Goal: Task Accomplishment & Management: Manage account settings

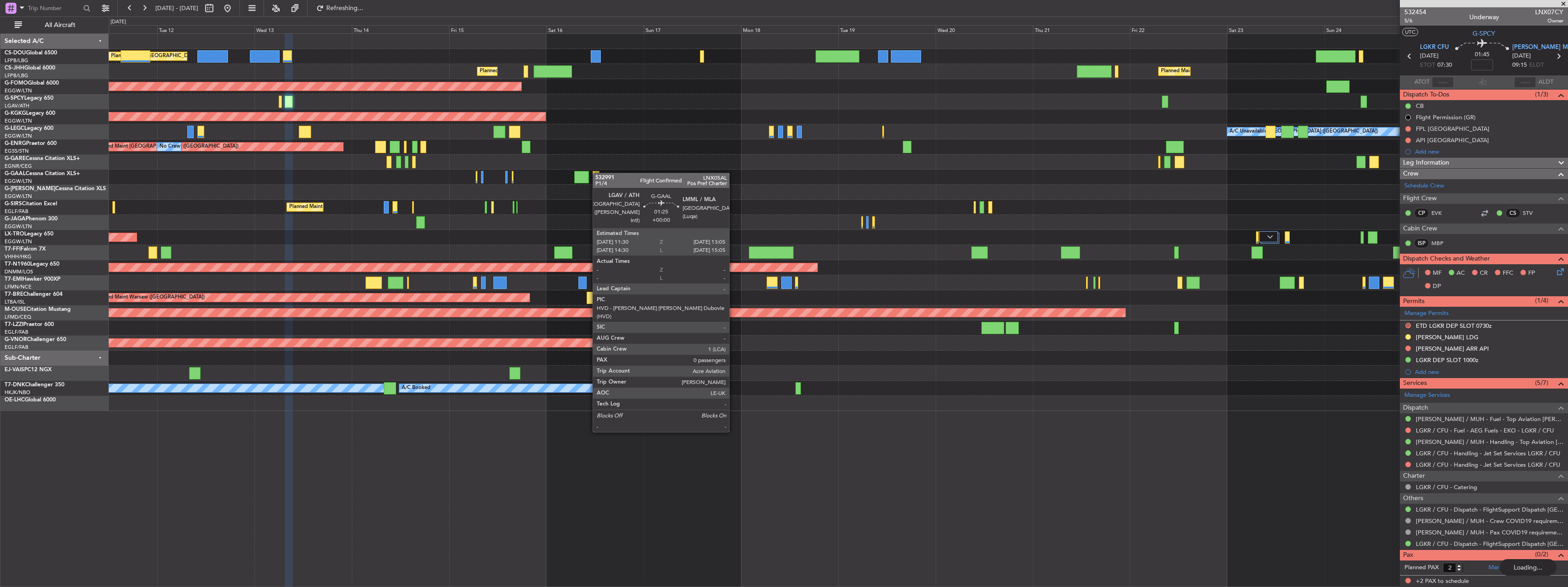
click at [597, 173] on div at bounding box center [596, 177] width 7 height 12
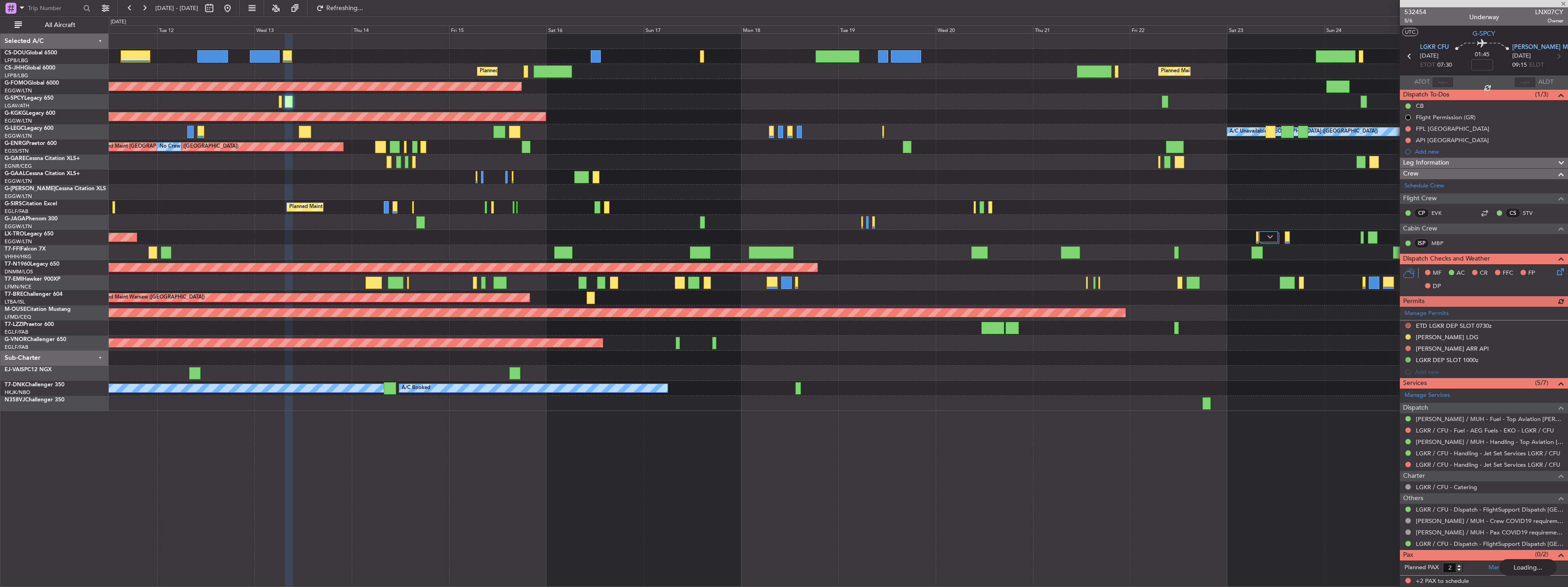
type input "0"
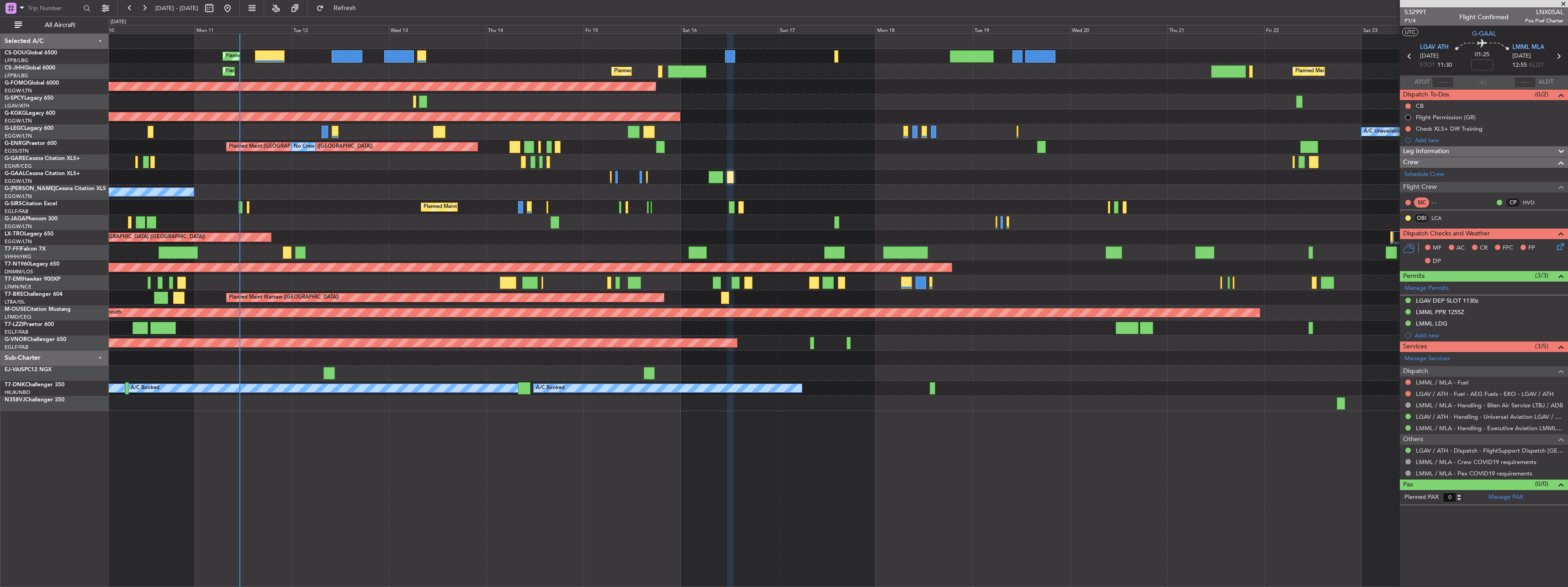
click at [940, 125] on div "Planned Maint [GEOGRAPHIC_DATA] ([GEOGRAPHIC_DATA]) No Crew Planned Maint [GEOG…" at bounding box center [838, 222] width 1459 height 377
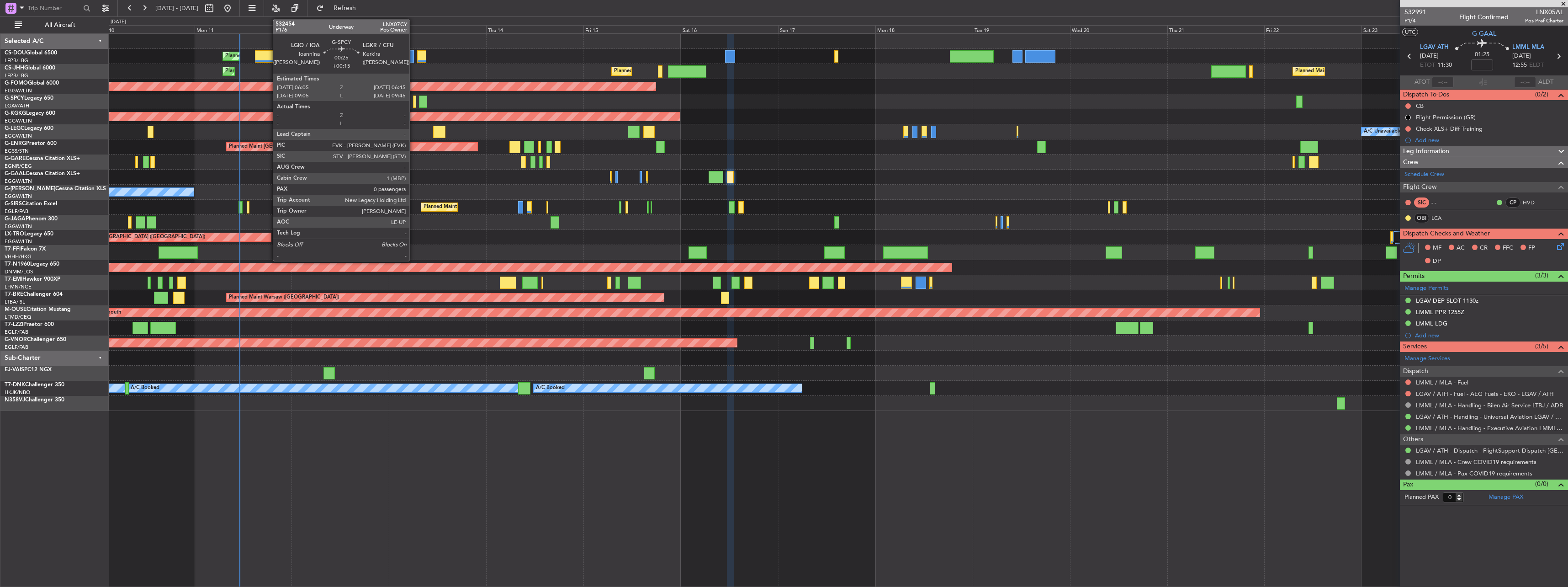
click at [414, 100] on div at bounding box center [415, 102] width 3 height 12
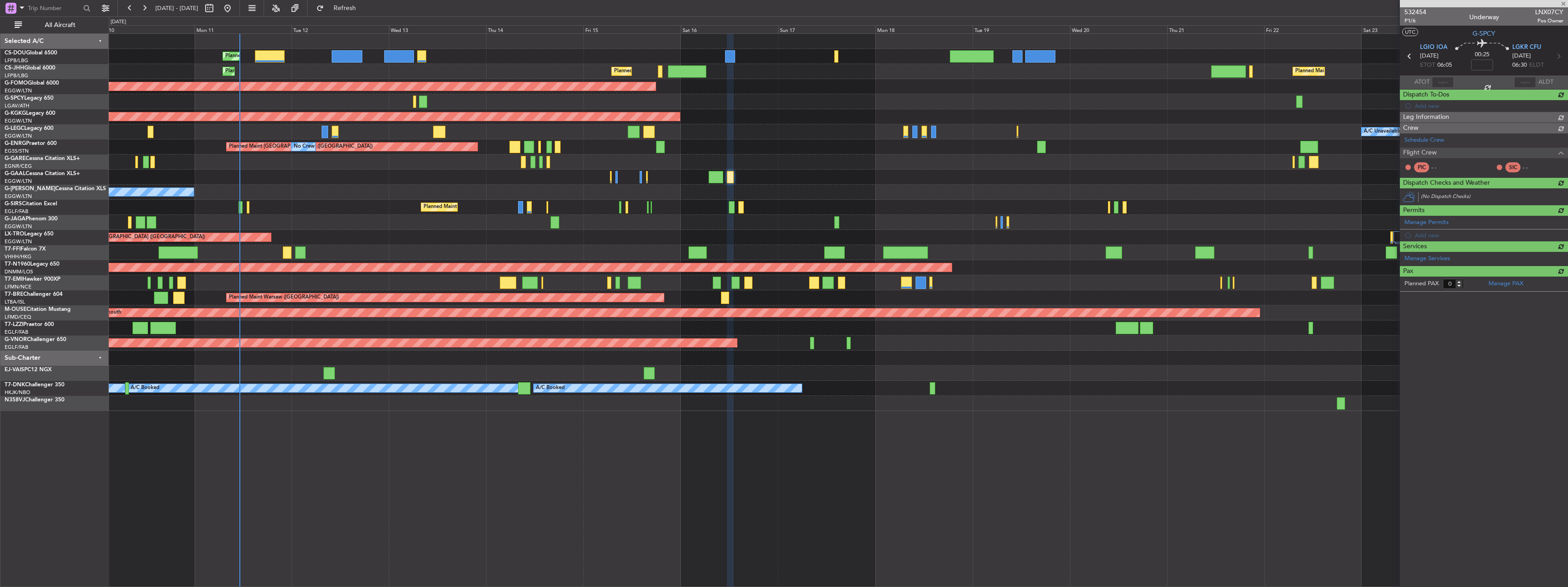
type input "+00:15"
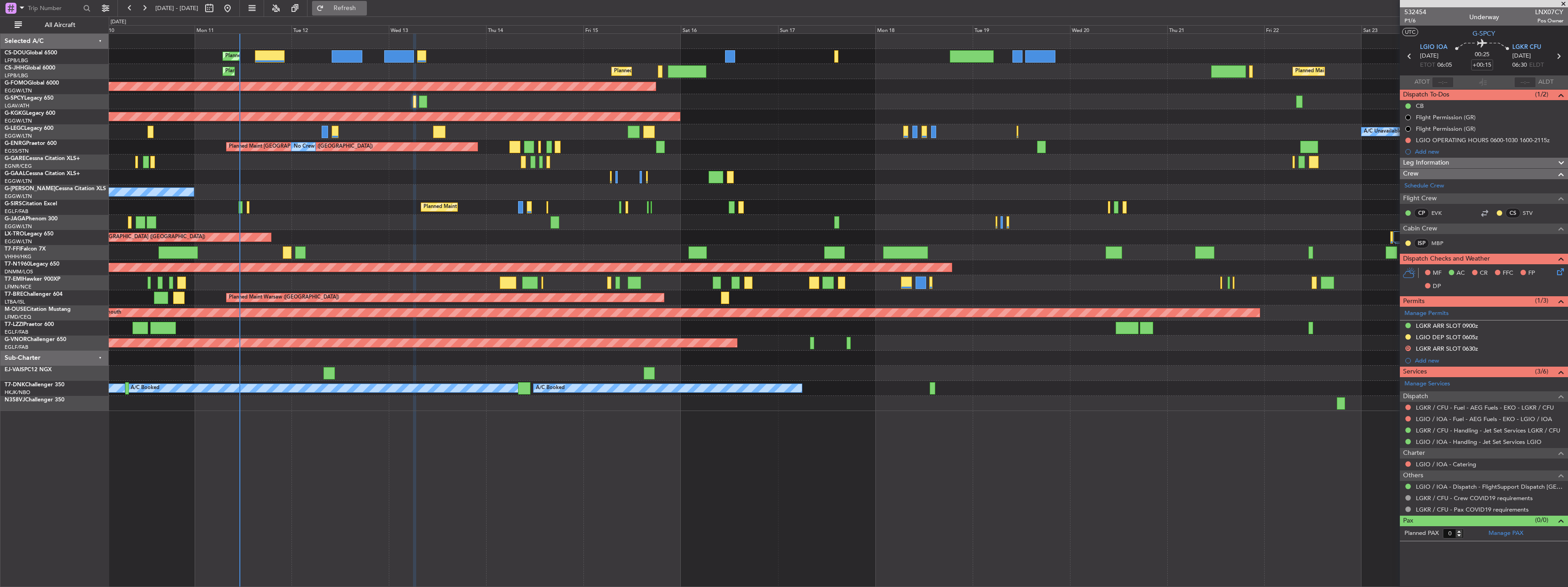
click at [364, 9] on span "Refresh" at bounding box center [345, 8] width 38 height 7
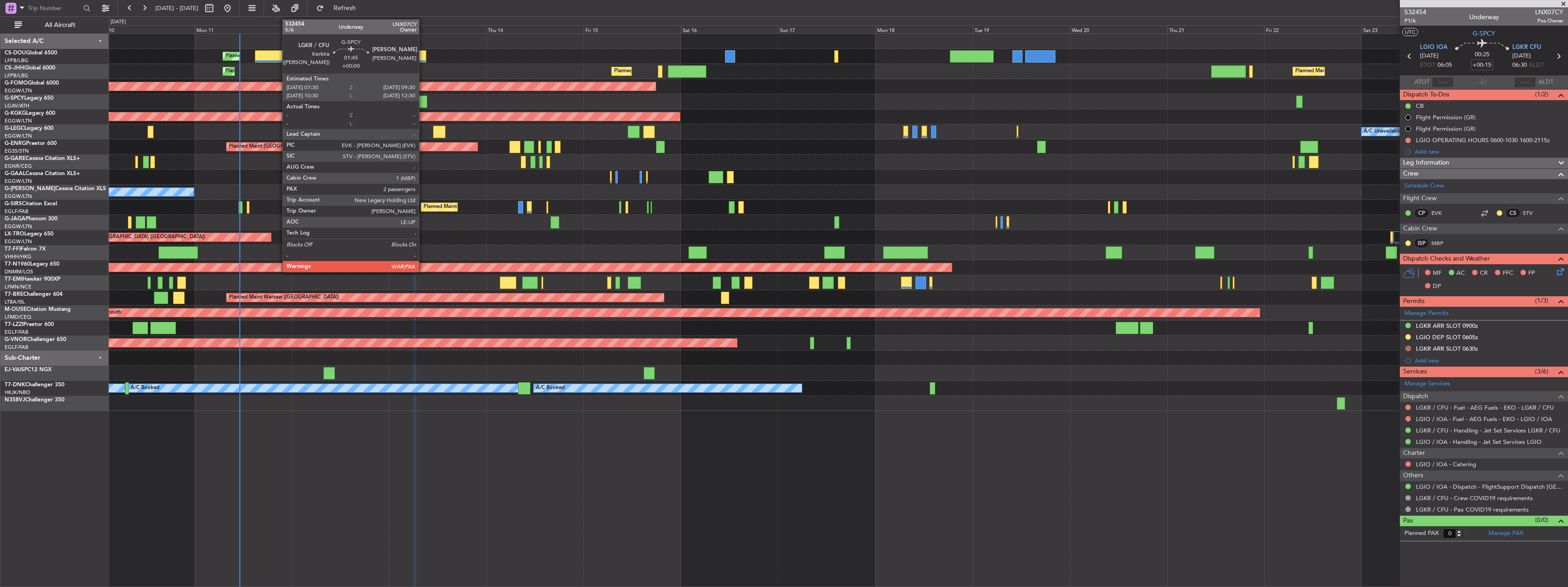
click at [423, 102] on div at bounding box center [423, 102] width 9 height 12
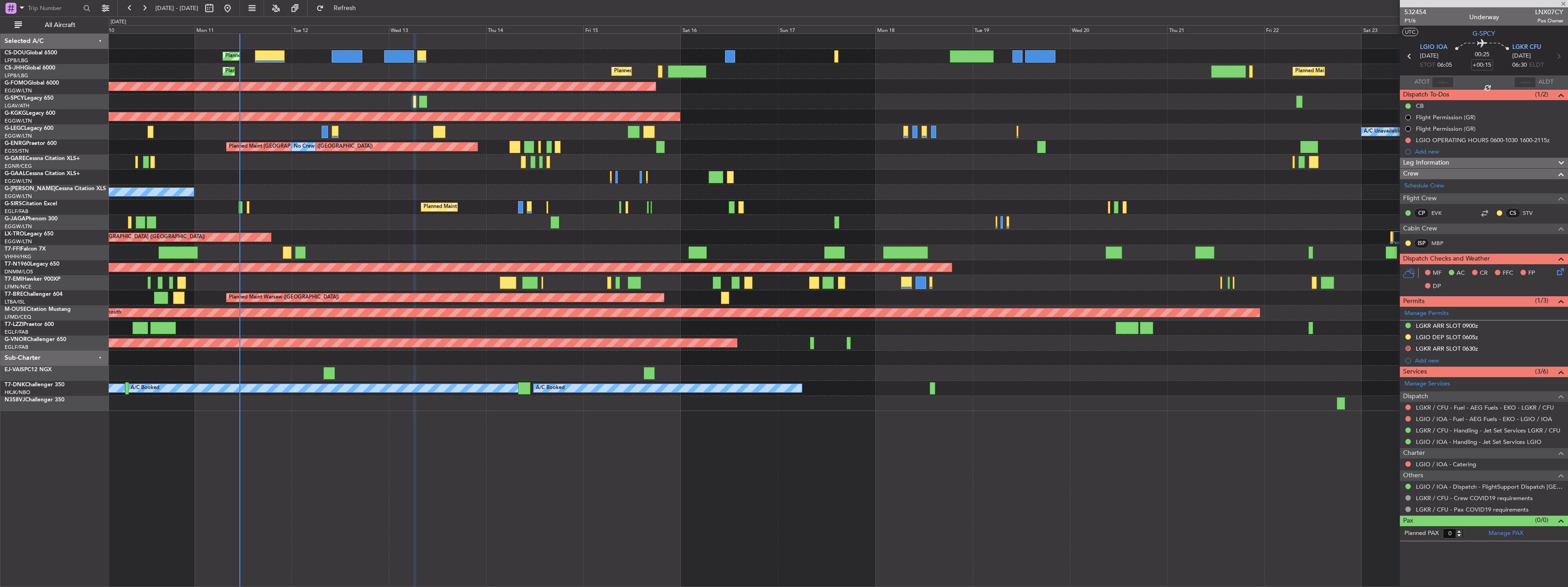
type input "2"
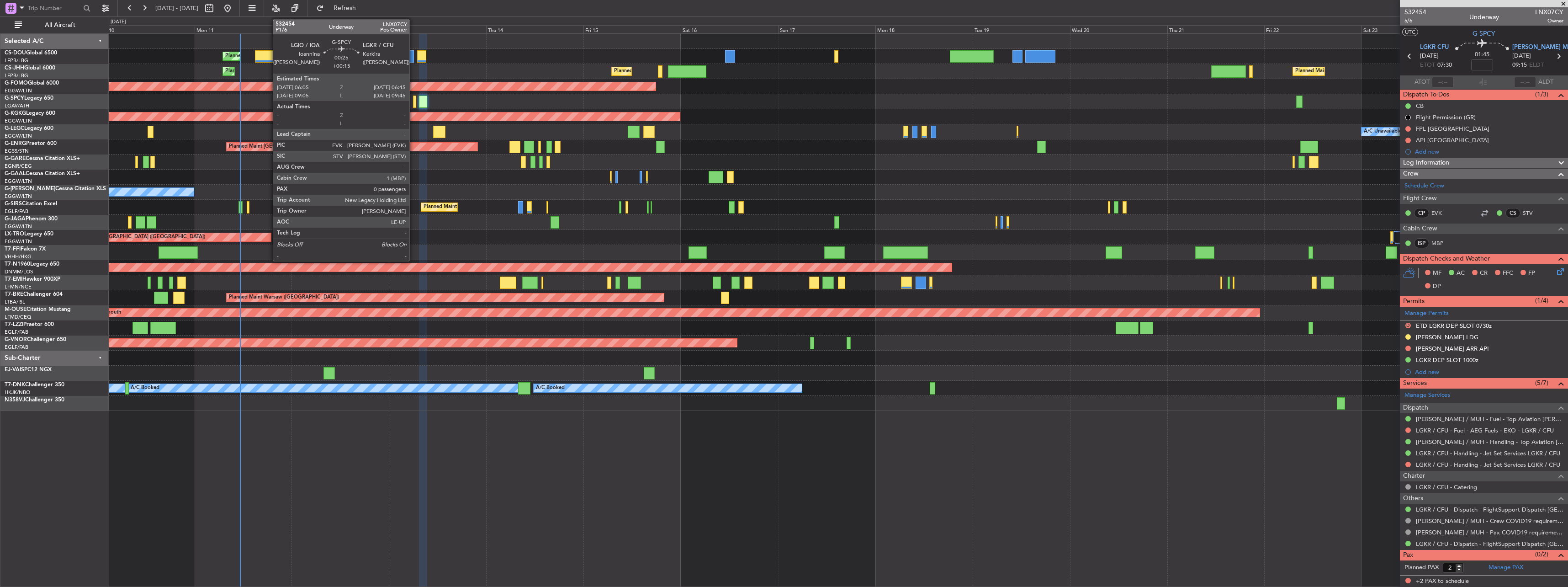
click at [413, 102] on div at bounding box center [415, 102] width 3 height 12
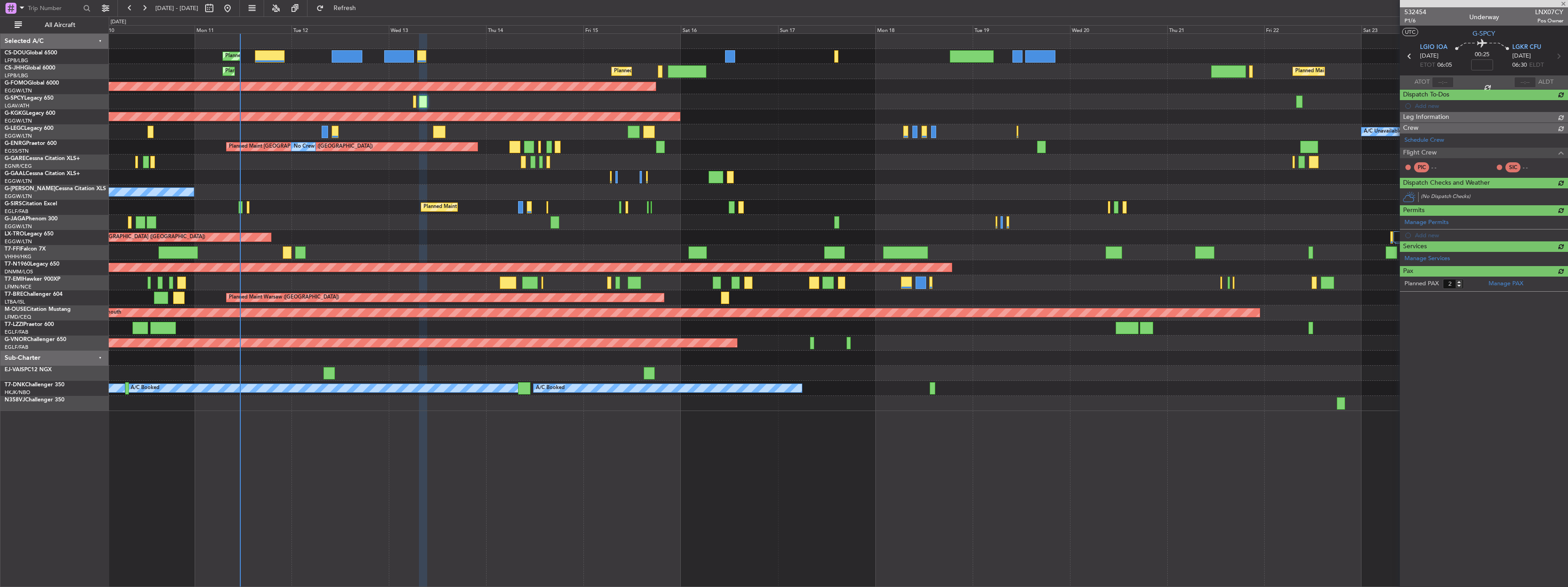
type input "+00:15"
type input "0"
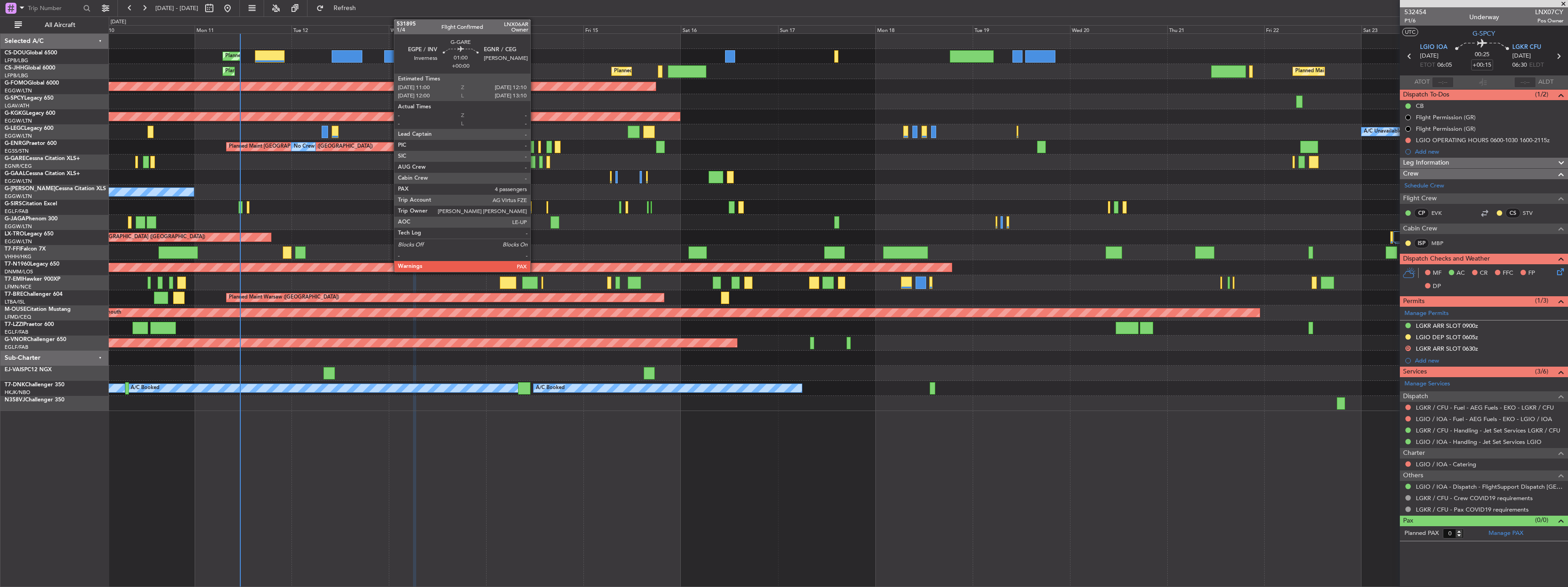
click at [534, 163] on div at bounding box center [533, 162] width 5 height 12
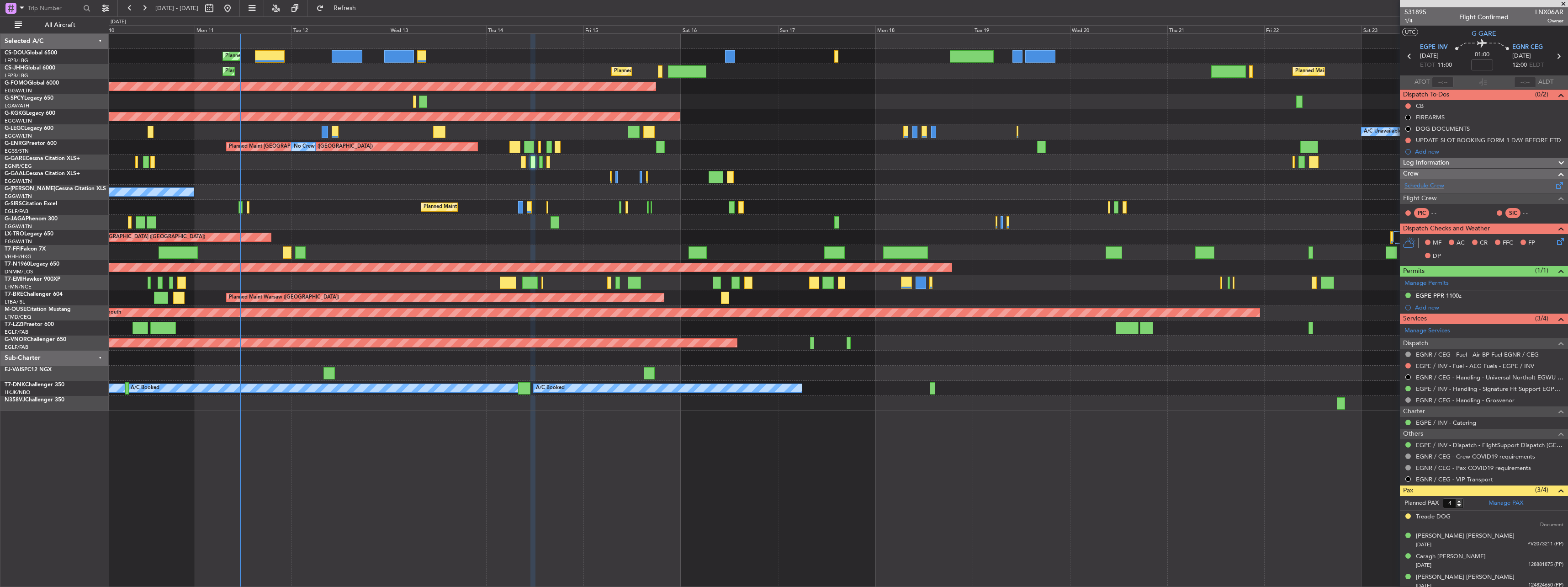
click at [1454, 180] on div "Schedule Crew" at bounding box center [1484, 186] width 168 height 14
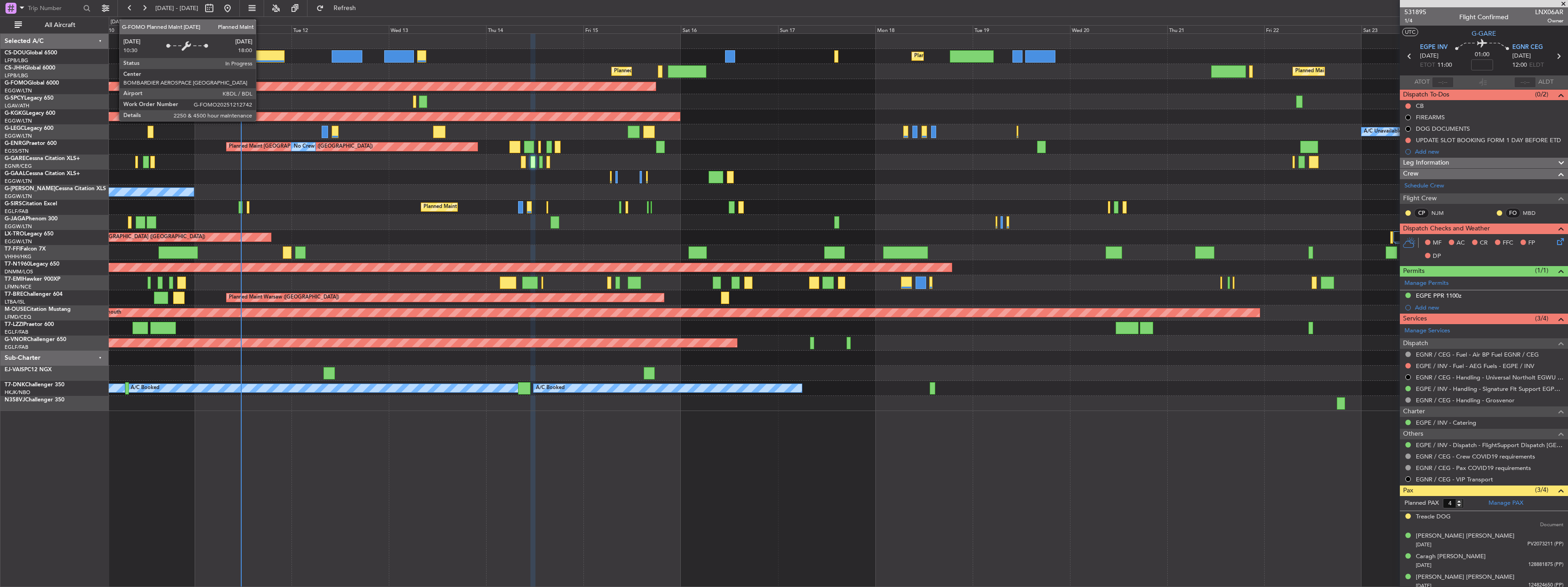
drag, startPoint x: 114, startPoint y: 85, endPoint x: 107, endPoint y: 93, distance: 10.6
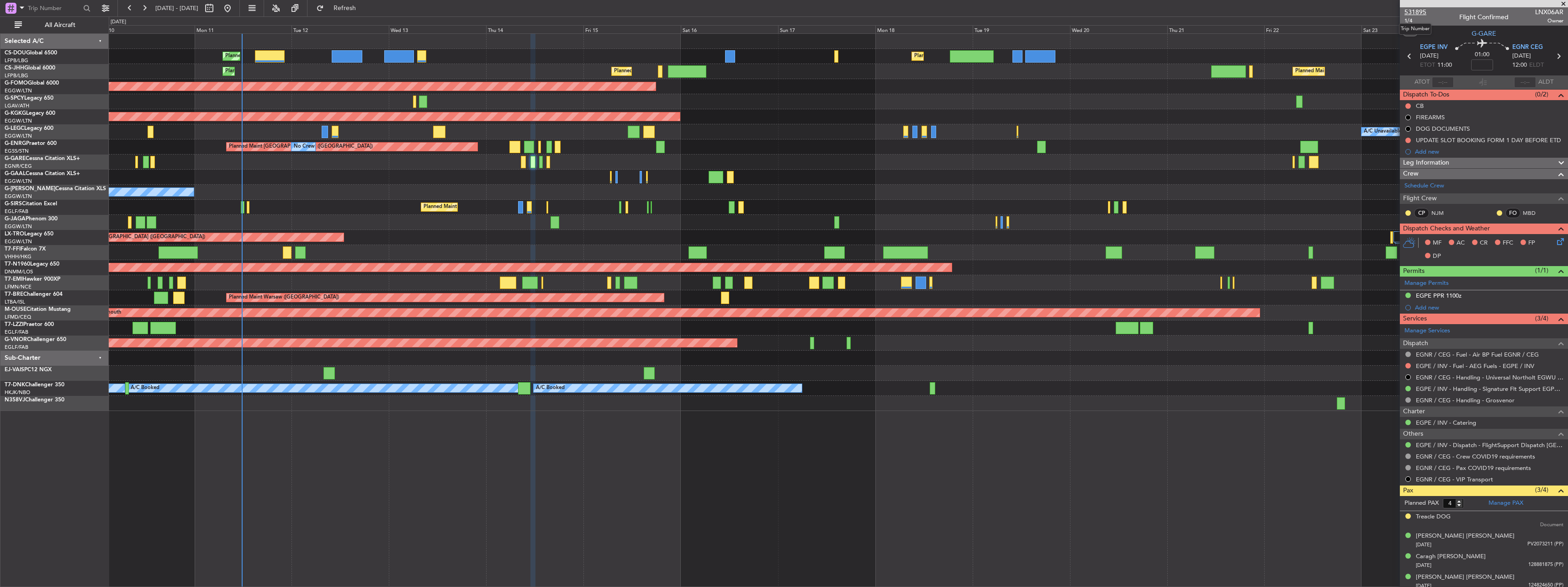
click at [1420, 11] on span "531895" at bounding box center [1415, 12] width 22 height 10
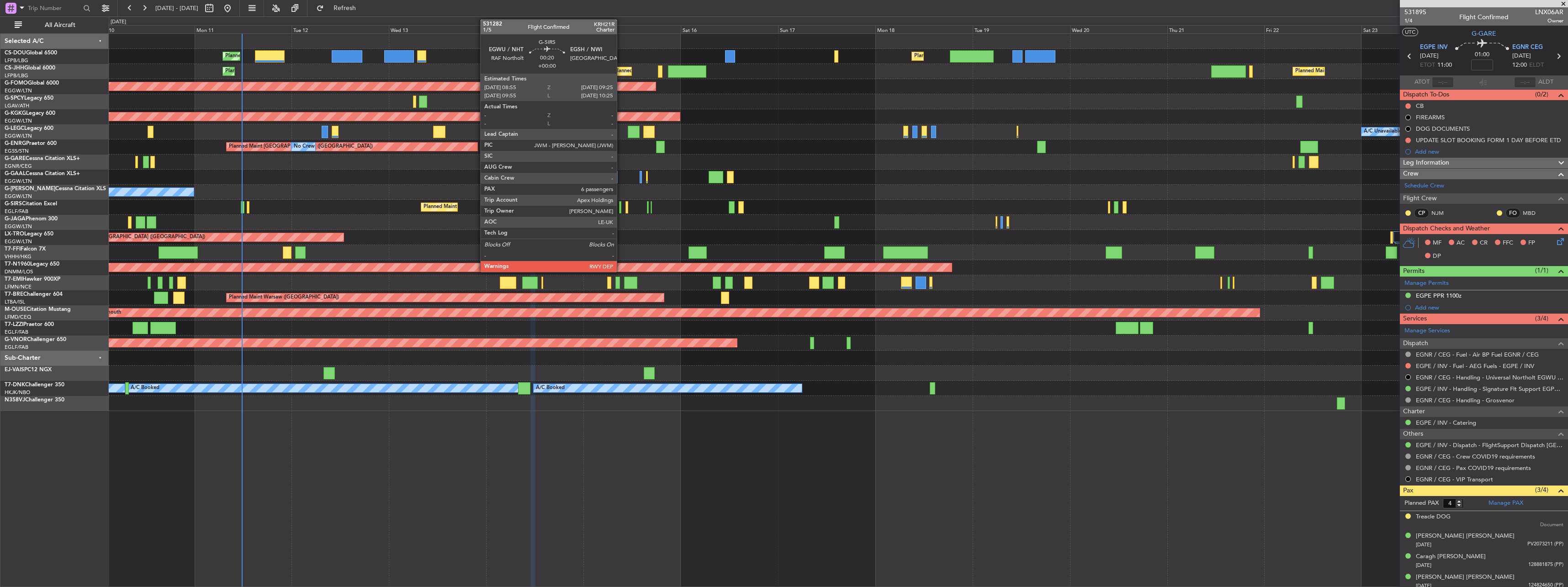
click at [621, 212] on div at bounding box center [620, 207] width 2 height 12
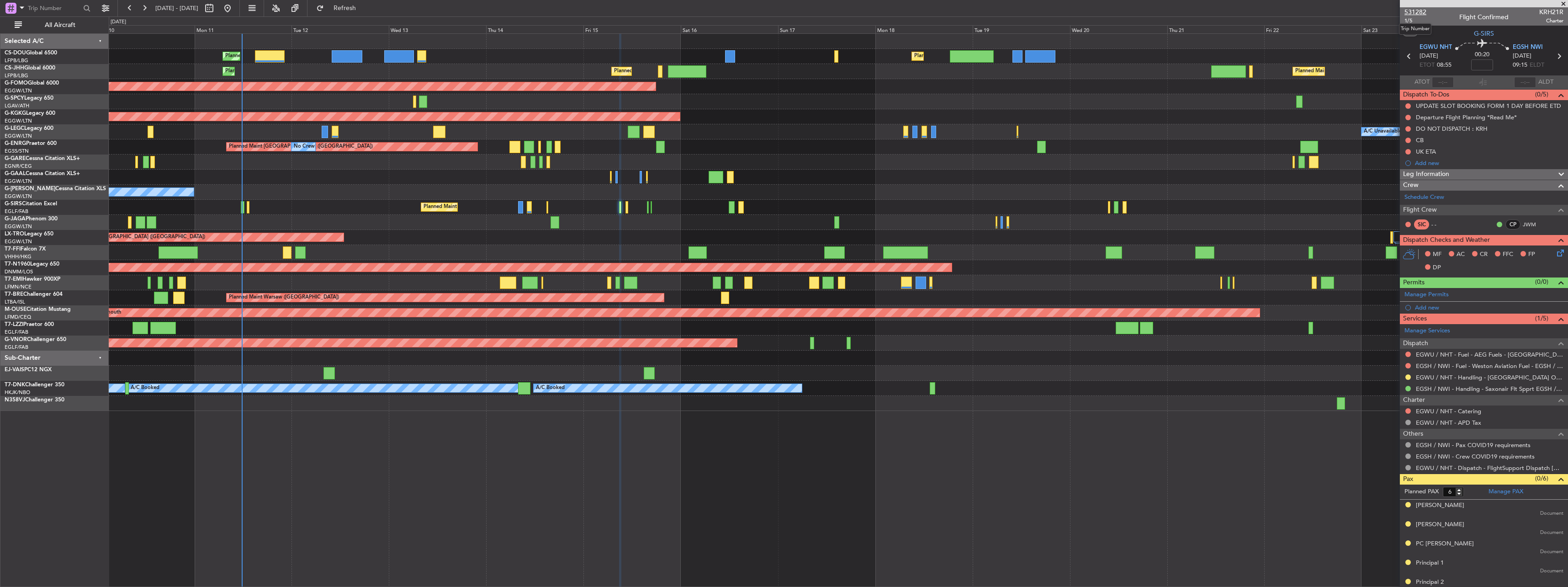
click at [1415, 16] on span "531282" at bounding box center [1415, 12] width 22 height 10
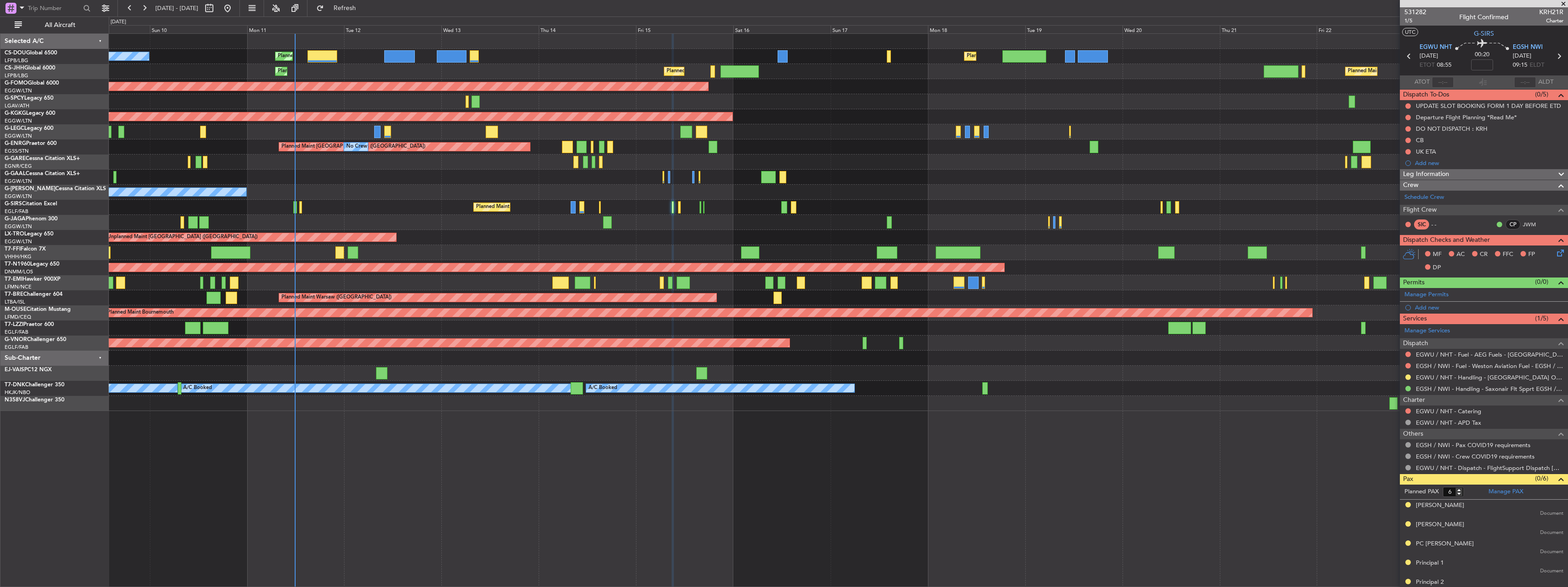
click at [615, 186] on div "Owner" at bounding box center [838, 192] width 1459 height 15
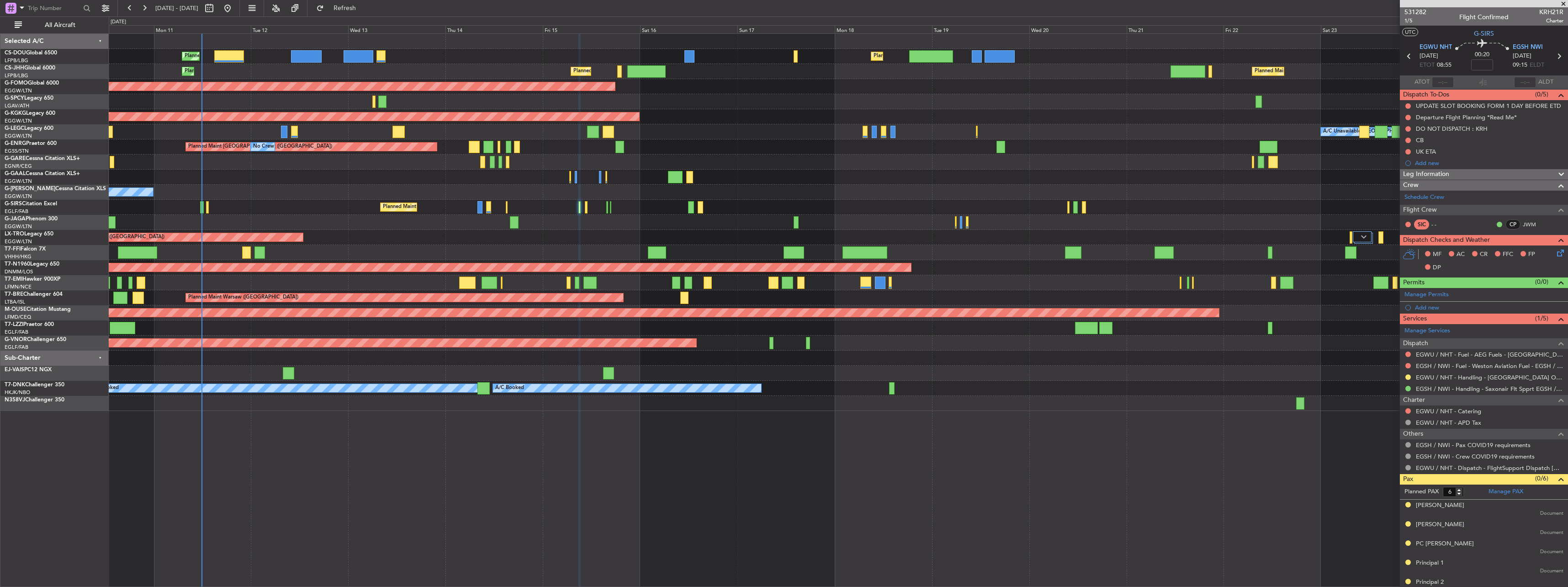
click at [374, 199] on div "Planned Maint [GEOGRAPHIC_DATA] ([GEOGRAPHIC_DATA]) Planned Maint [GEOGRAPHIC_D…" at bounding box center [838, 222] width 1459 height 377
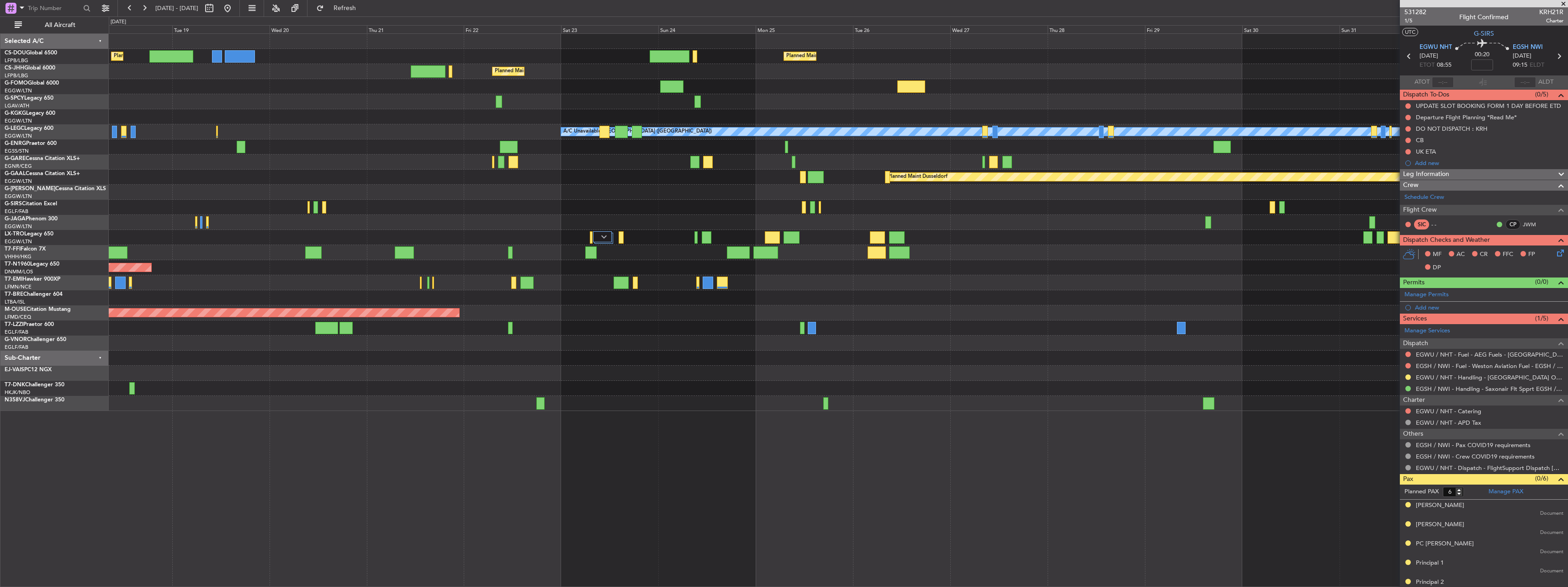
click at [335, 167] on div "Planned Maint [GEOGRAPHIC_DATA] ([GEOGRAPHIC_DATA]) Planned Maint [GEOGRAPHIC_D…" at bounding box center [838, 222] width 1459 height 377
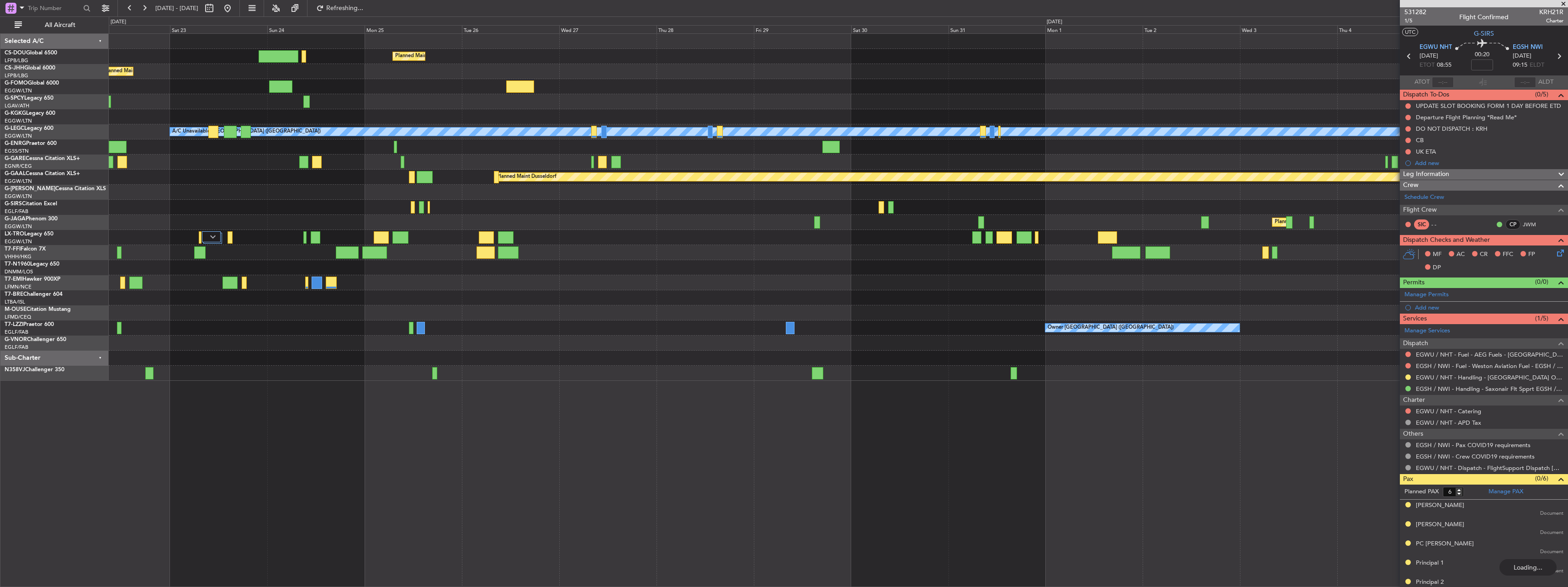
click at [428, 254] on div "Planned Maint [GEOGRAPHIC_DATA] ([GEOGRAPHIC_DATA]) Planned Maint [GEOGRAPHIC_D…" at bounding box center [838, 208] width 1459 height 347
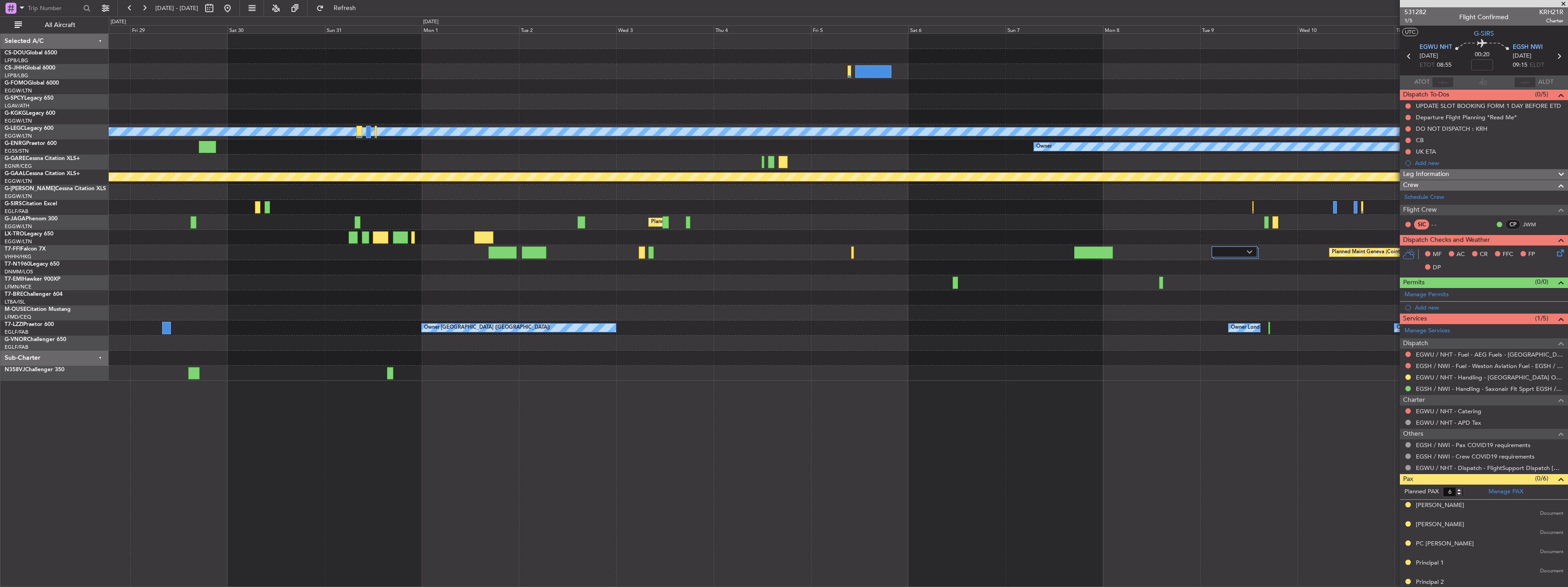
click at [455, 262] on div "Planned Maint [GEOGRAPHIC_DATA] ([GEOGRAPHIC_DATA]) A/C Unavailable [GEOGRAPHIC…" at bounding box center [838, 208] width 1459 height 347
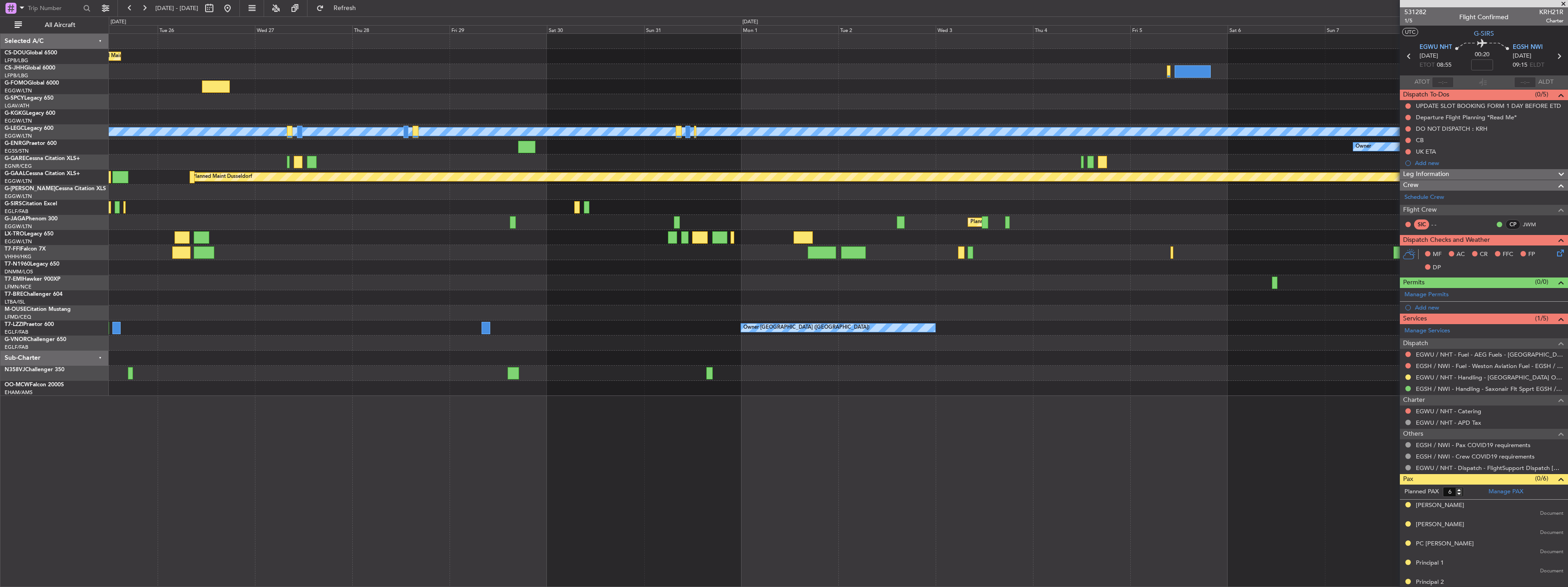
click at [944, 180] on div "Planned Maint [GEOGRAPHIC_DATA] ([GEOGRAPHIC_DATA]) Planned Maint [GEOGRAPHIC_D…" at bounding box center [838, 215] width 1459 height 362
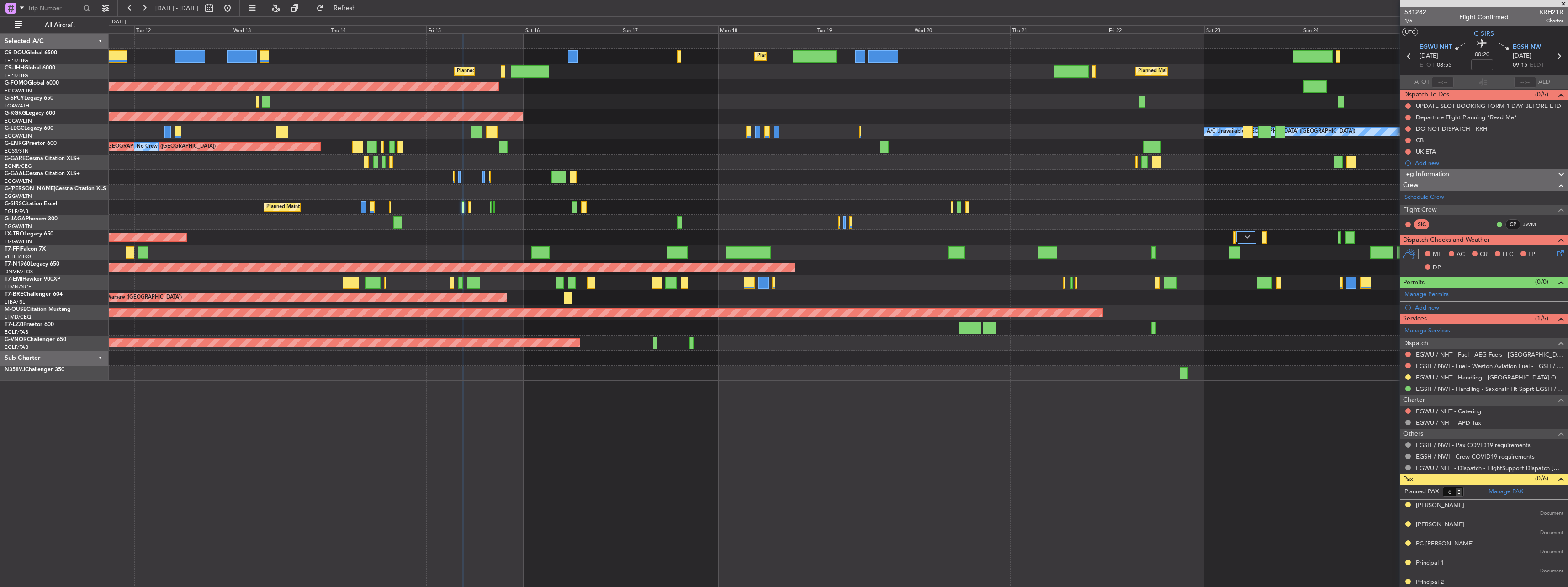
click at [922, 210] on div "Planned Maint [GEOGRAPHIC_DATA] ([GEOGRAPHIC_DATA])" at bounding box center [838, 207] width 1459 height 15
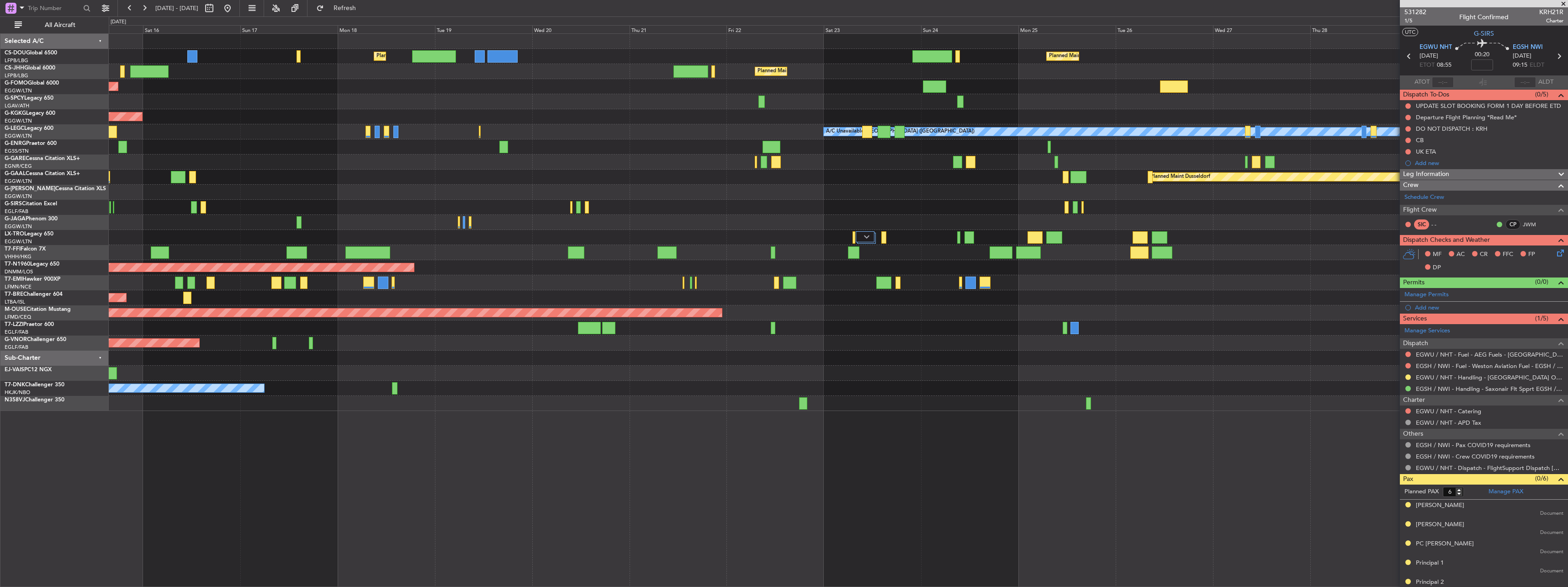
click at [818, 248] on div "Planned Maint [GEOGRAPHIC_DATA] ([GEOGRAPHIC_DATA]) Planned Maint [GEOGRAPHIC_D…" at bounding box center [838, 222] width 1459 height 377
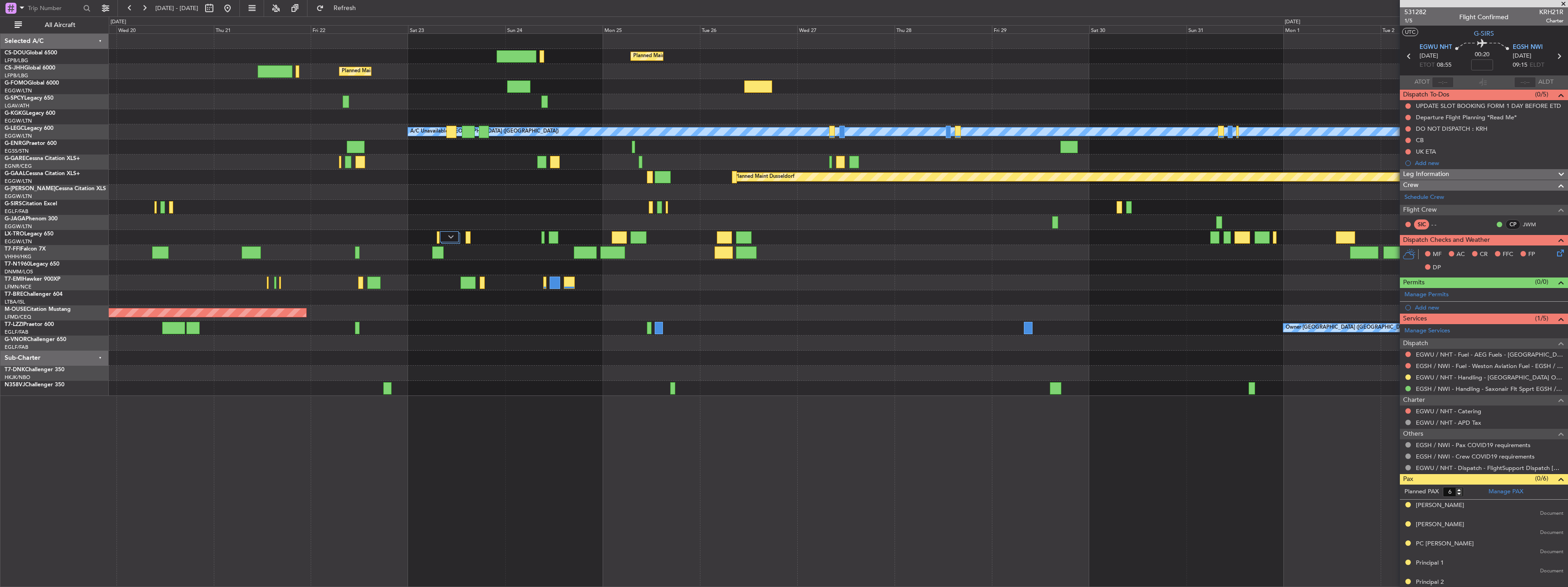
click at [665, 230] on div "Planned Maint [GEOGRAPHIC_DATA] ([GEOGRAPHIC_DATA]) Planned Maint [GEOGRAPHIC_D…" at bounding box center [838, 215] width 1459 height 362
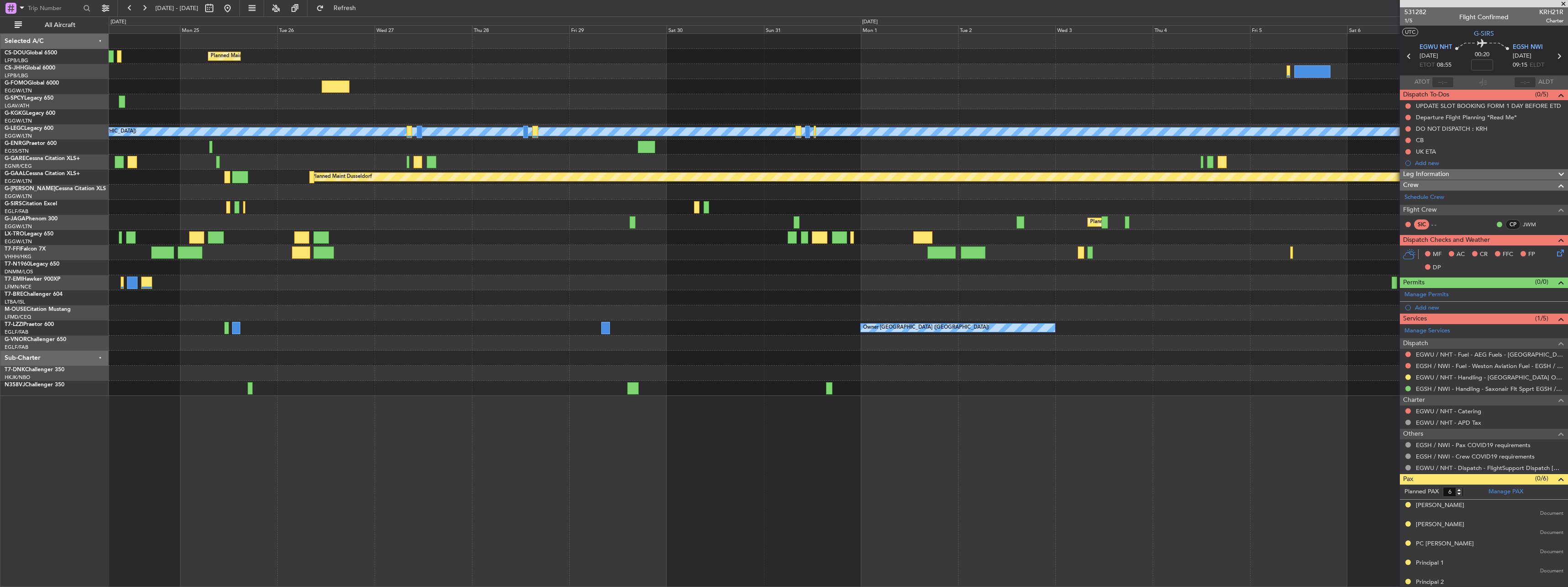
click at [845, 234] on div at bounding box center [838, 237] width 1459 height 15
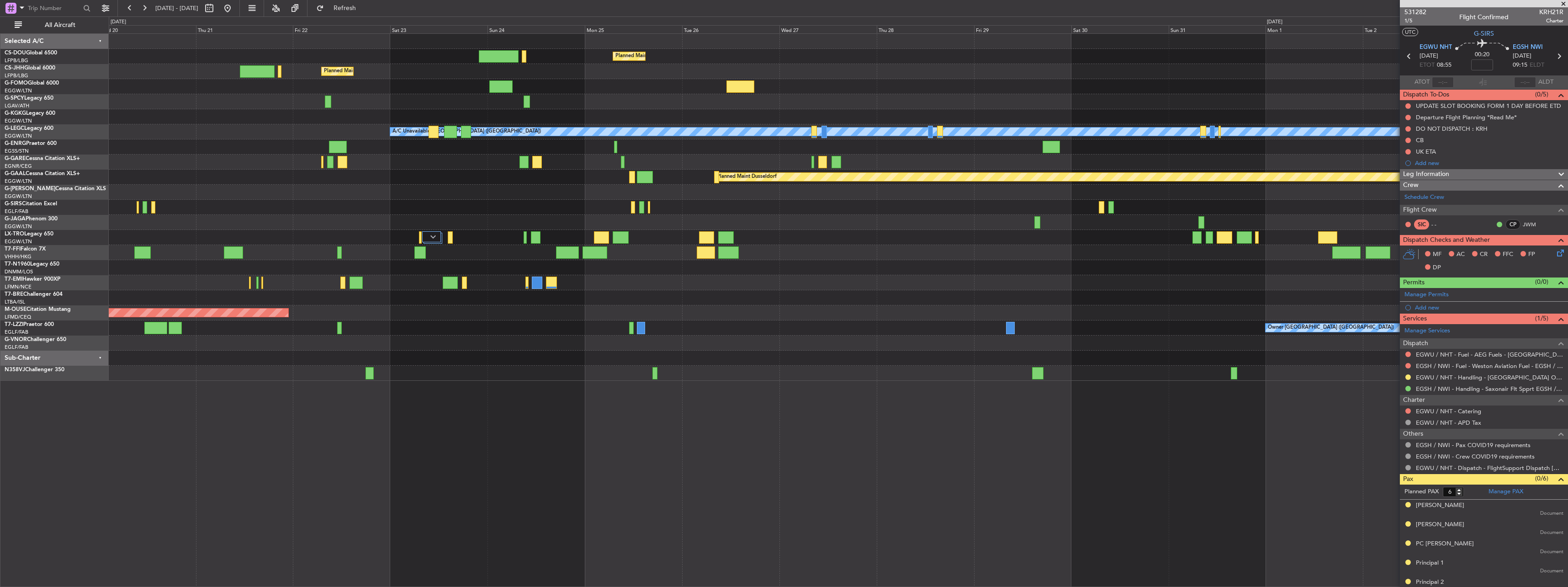
click at [1052, 228] on div "Planned Maint [GEOGRAPHIC_DATA] ([GEOGRAPHIC_DATA])" at bounding box center [838, 222] width 1459 height 15
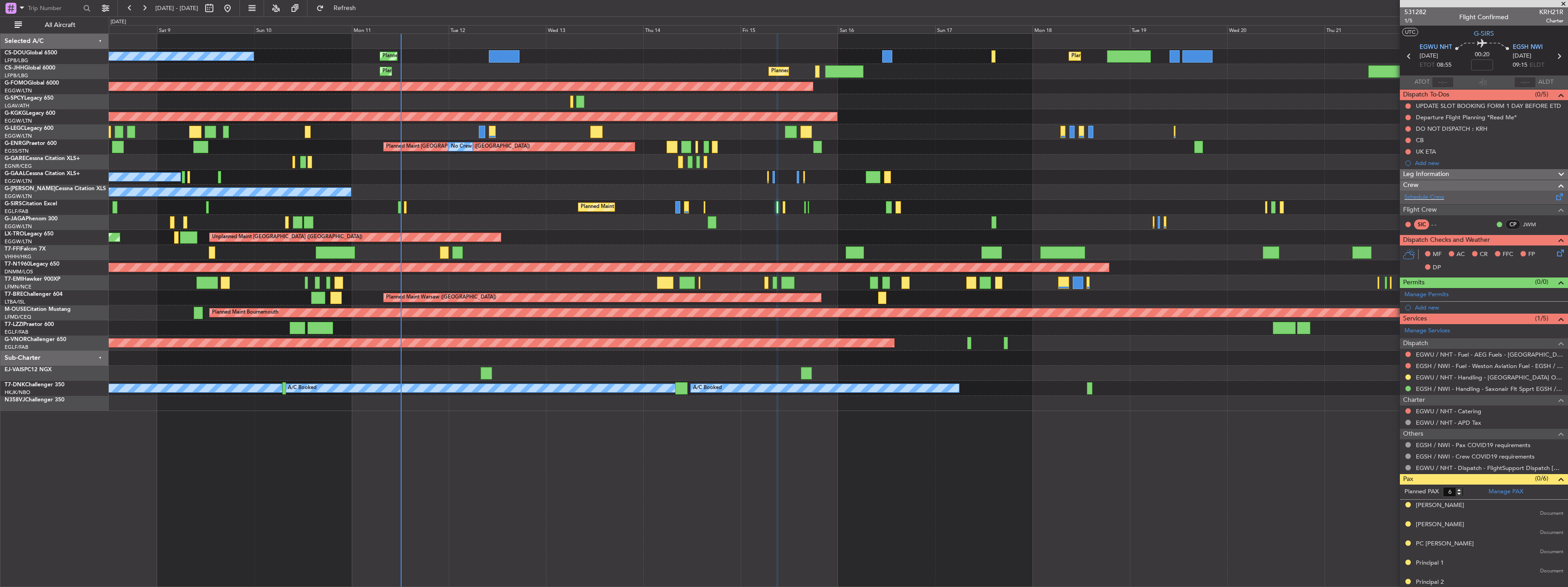
click at [1468, 197] on div "Schedule Crew" at bounding box center [1484, 197] width 168 height 14
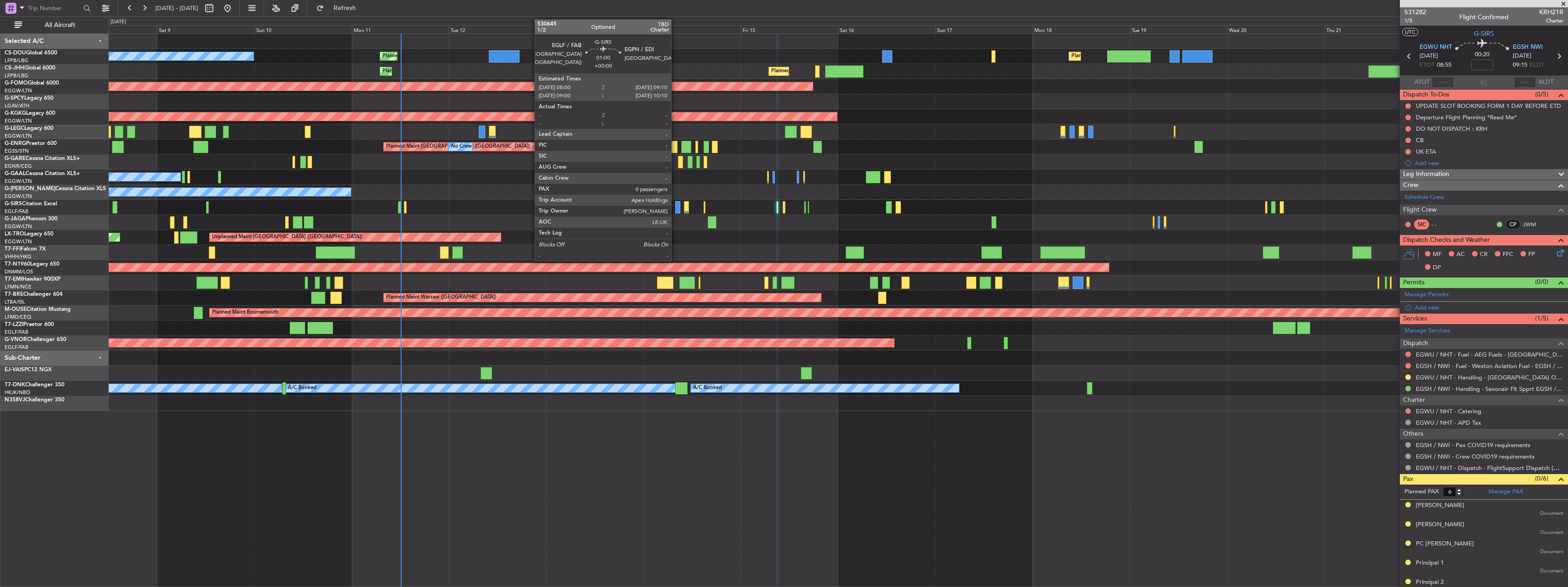
click at [675, 213] on div at bounding box center [677, 207] width 5 height 12
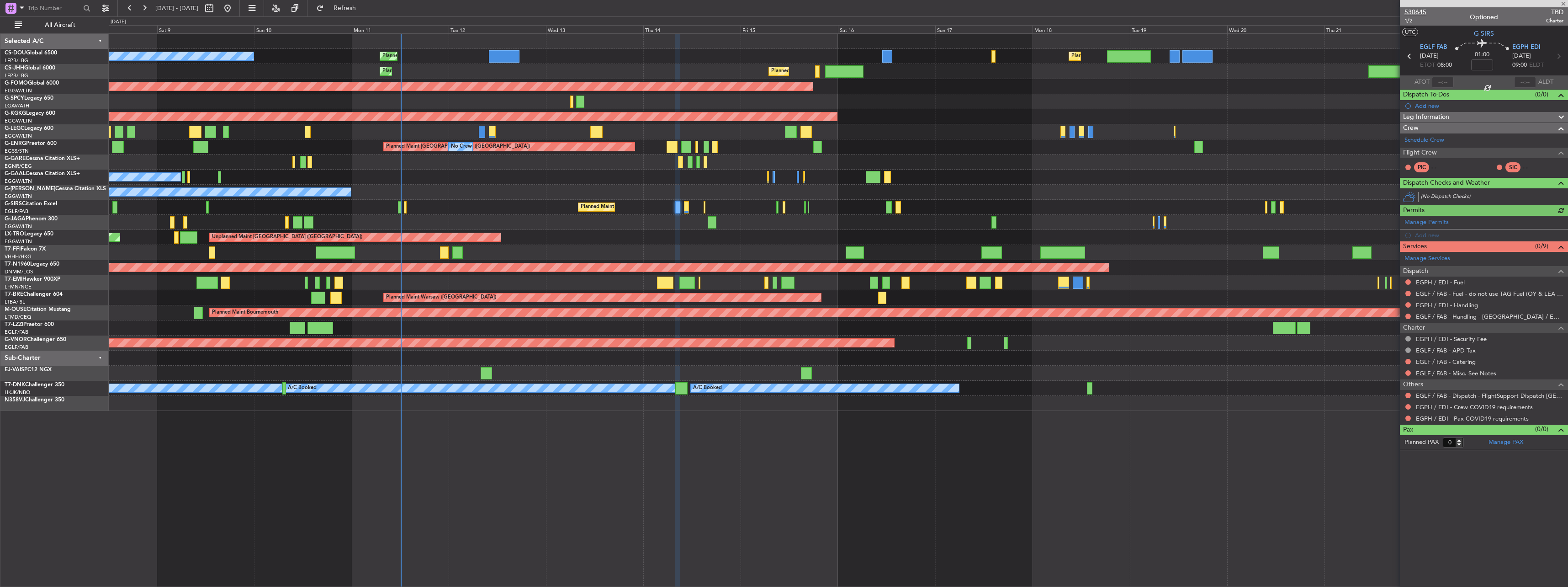
click at [1417, 13] on span "530645" at bounding box center [1415, 12] width 22 height 10
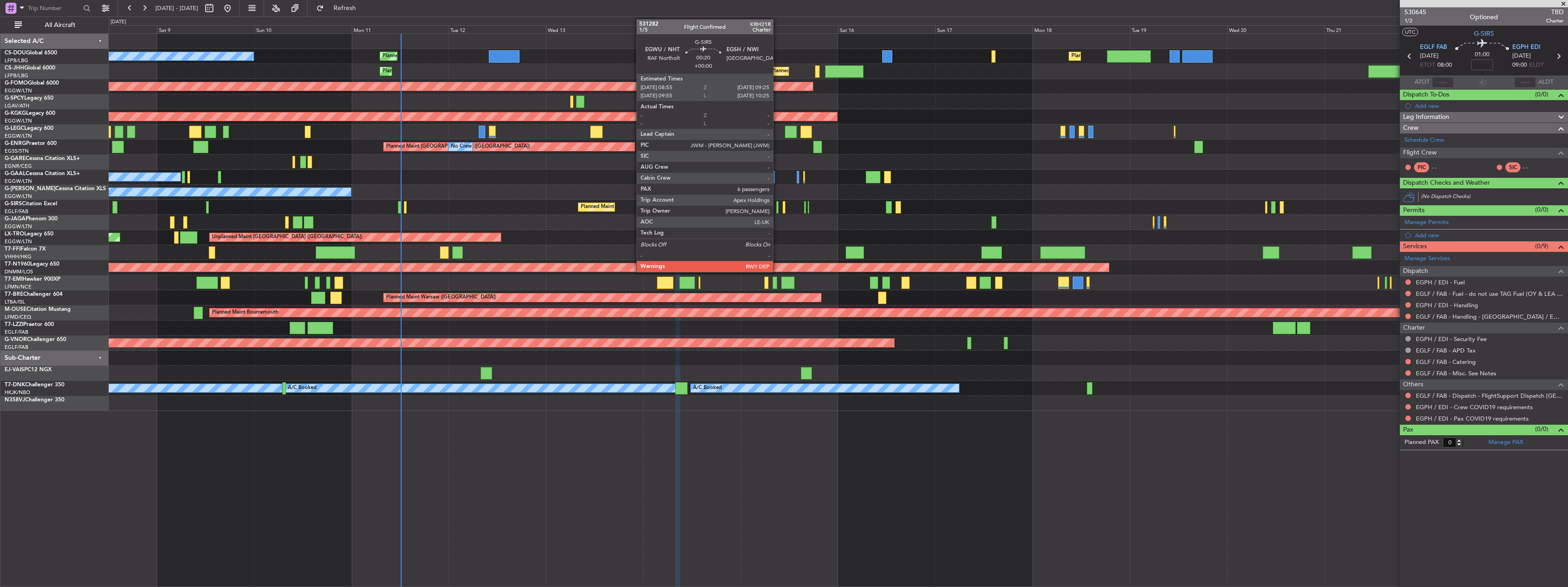
click at [777, 206] on div at bounding box center [777, 207] width 2 height 12
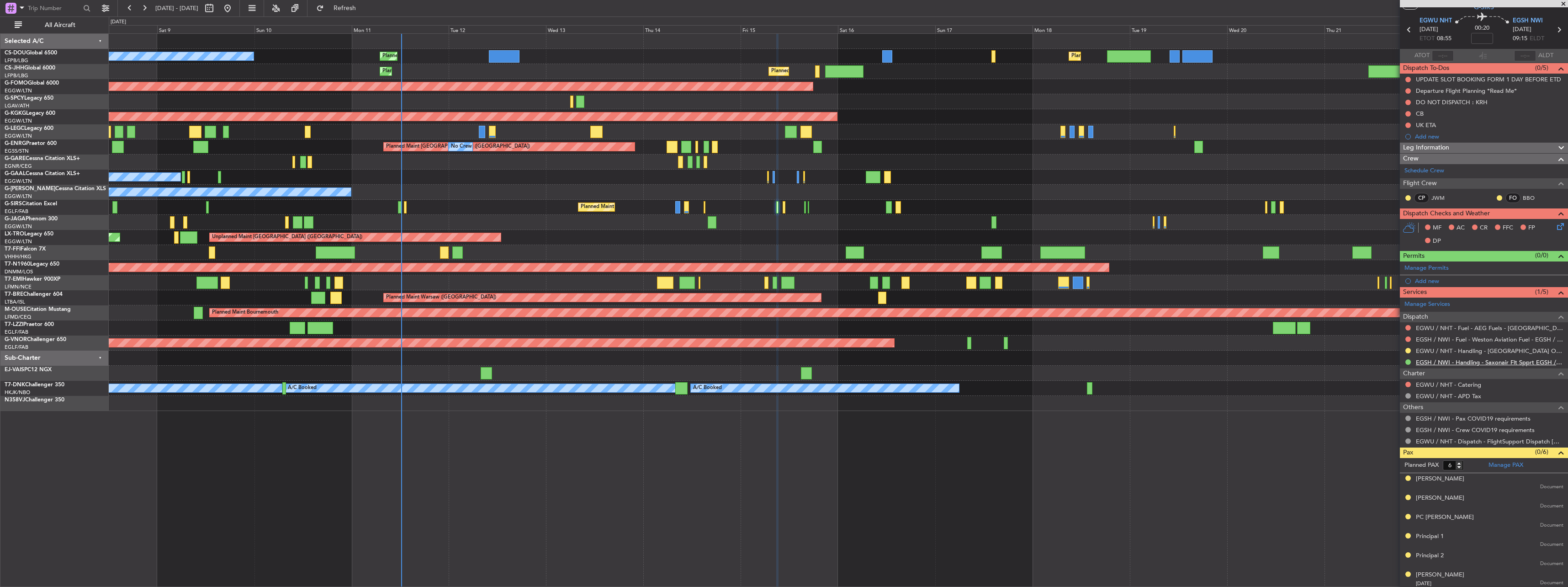
scroll to position [29, 0]
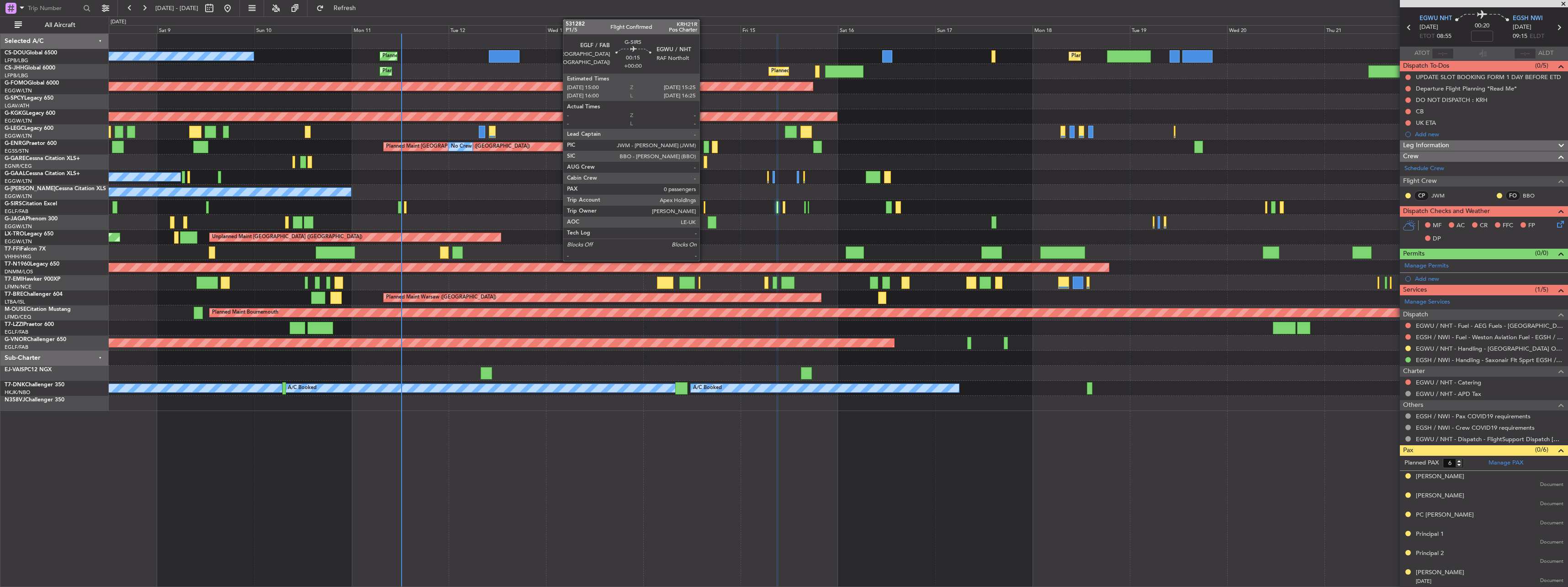
click at [704, 206] on div at bounding box center [704, 207] width 2 height 12
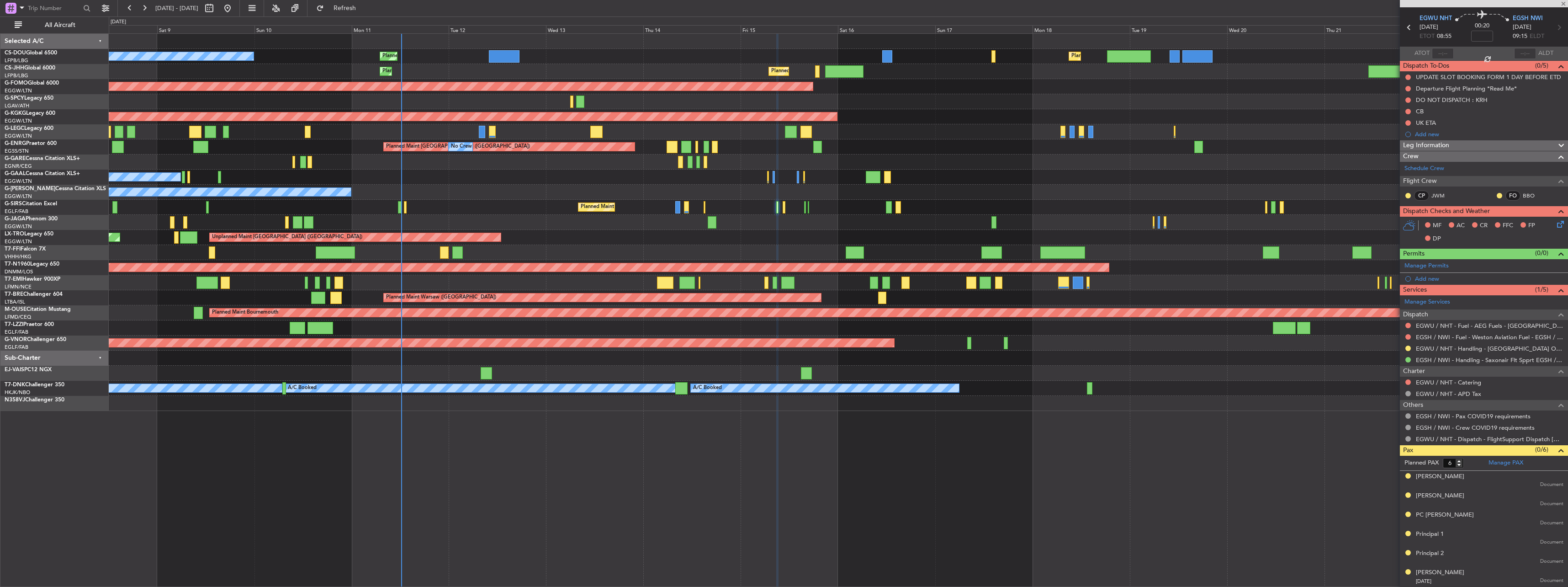
type input "0"
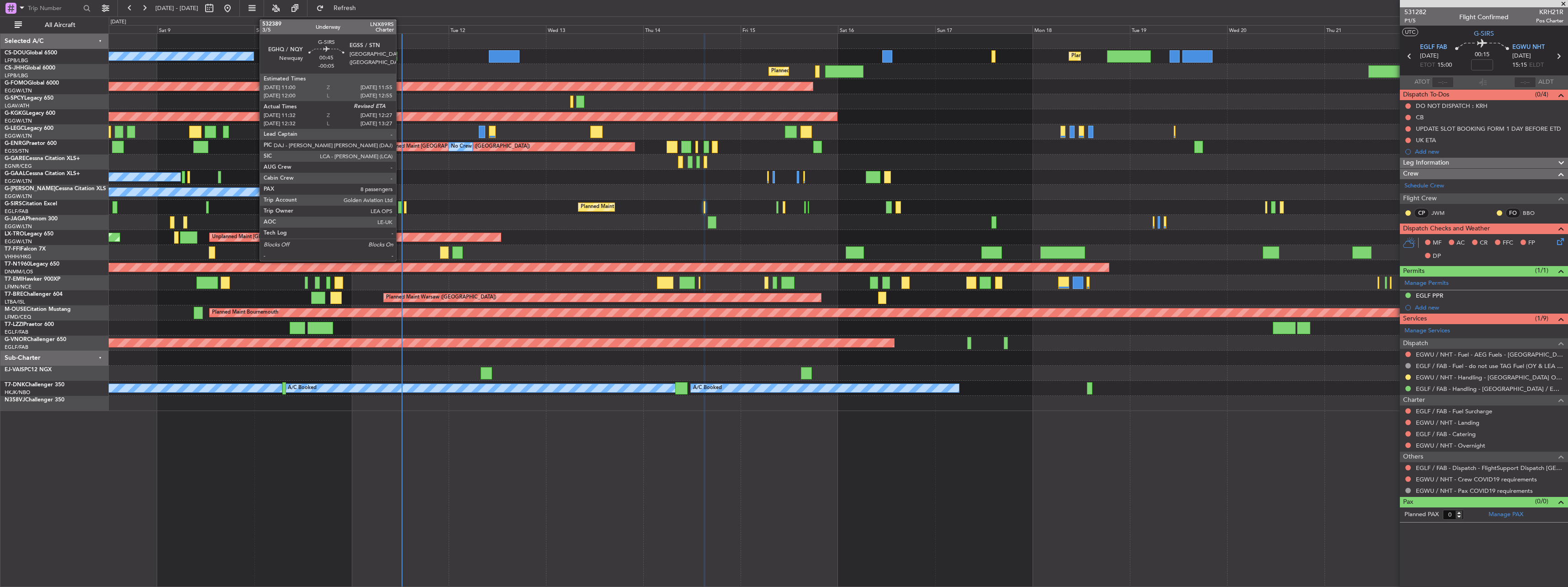
click at [401, 208] on div at bounding box center [400, 207] width 4 height 12
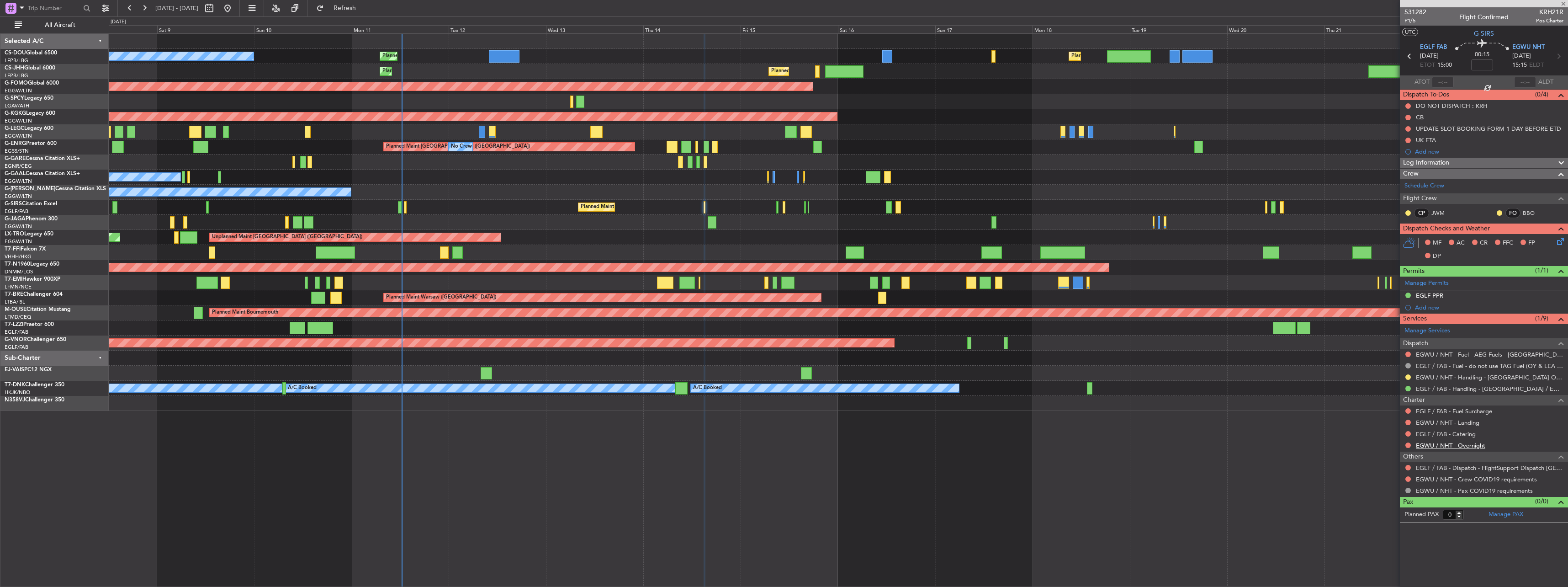
type input "-00:05"
type input "11:32"
type input "8"
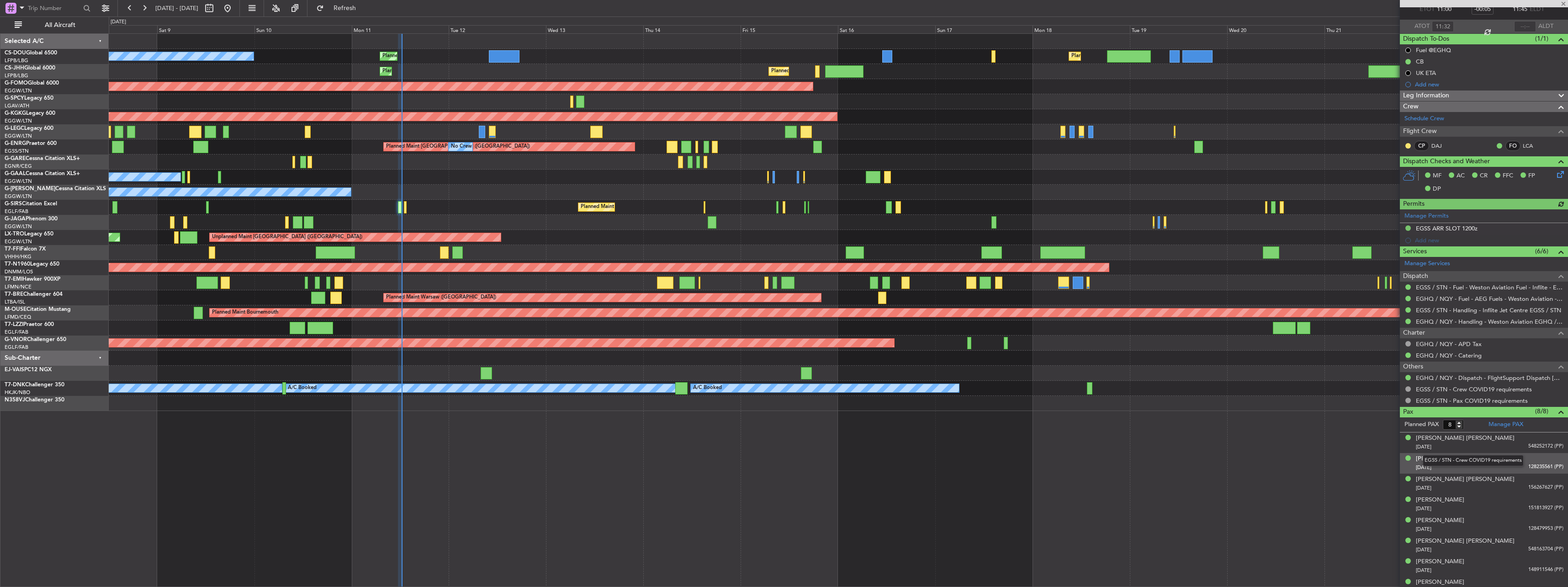
scroll to position [65, 0]
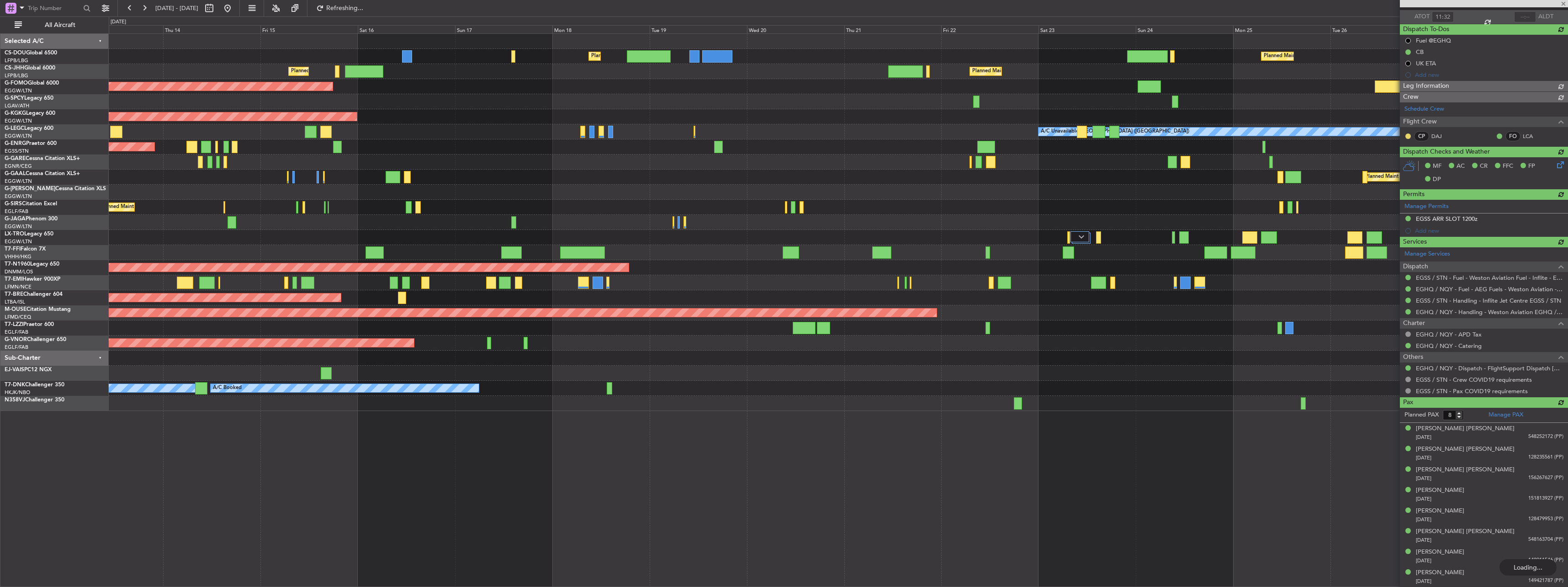
click at [441, 215] on div "Planned Maint [GEOGRAPHIC_DATA] ([GEOGRAPHIC_DATA]) Planned Maint [GEOGRAPHIC_D…" at bounding box center [838, 222] width 1459 height 377
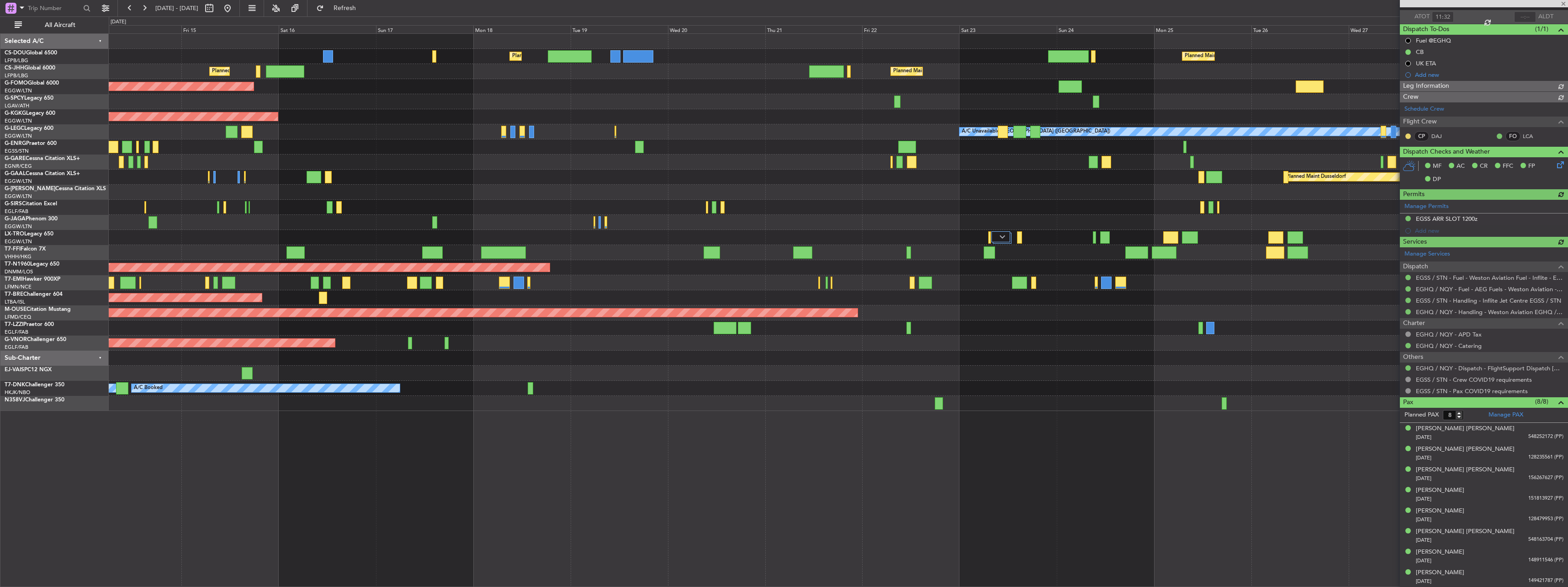
type input "12:20"
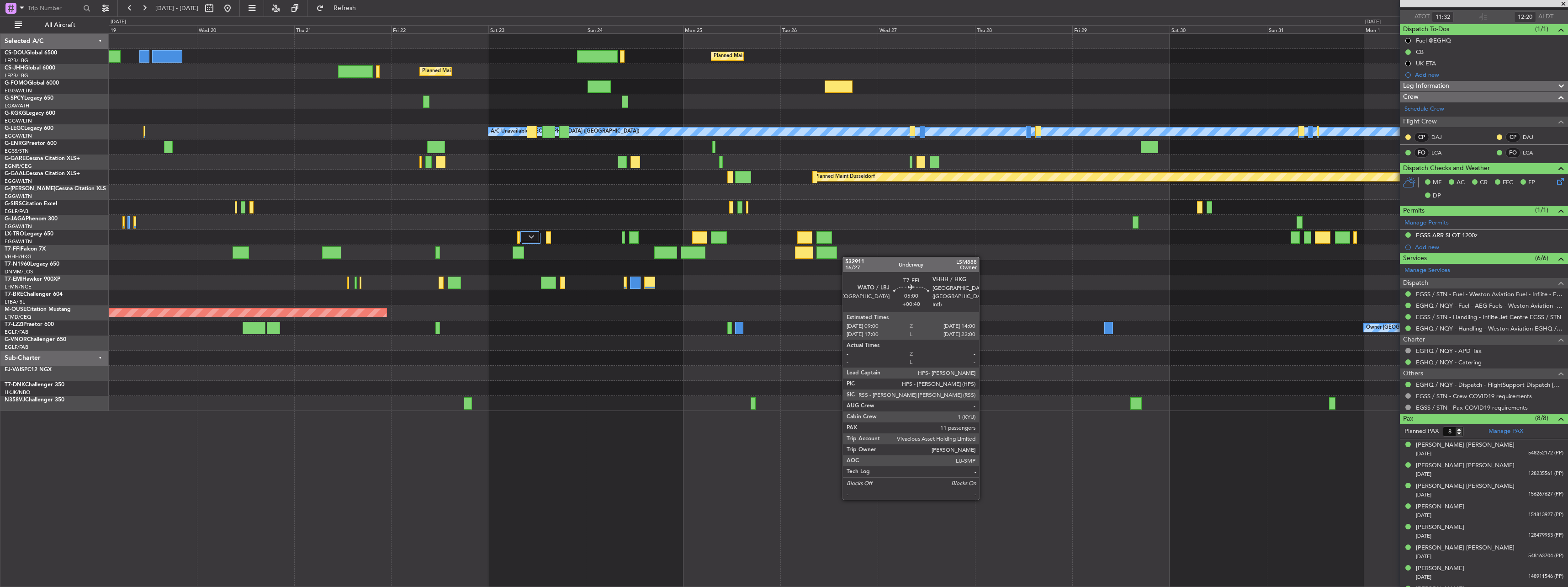
click at [836, 256] on div "Planned Maint [GEOGRAPHIC_DATA] ([GEOGRAPHIC_DATA]) Planned Maint [GEOGRAPHIC_D…" at bounding box center [838, 222] width 1459 height 377
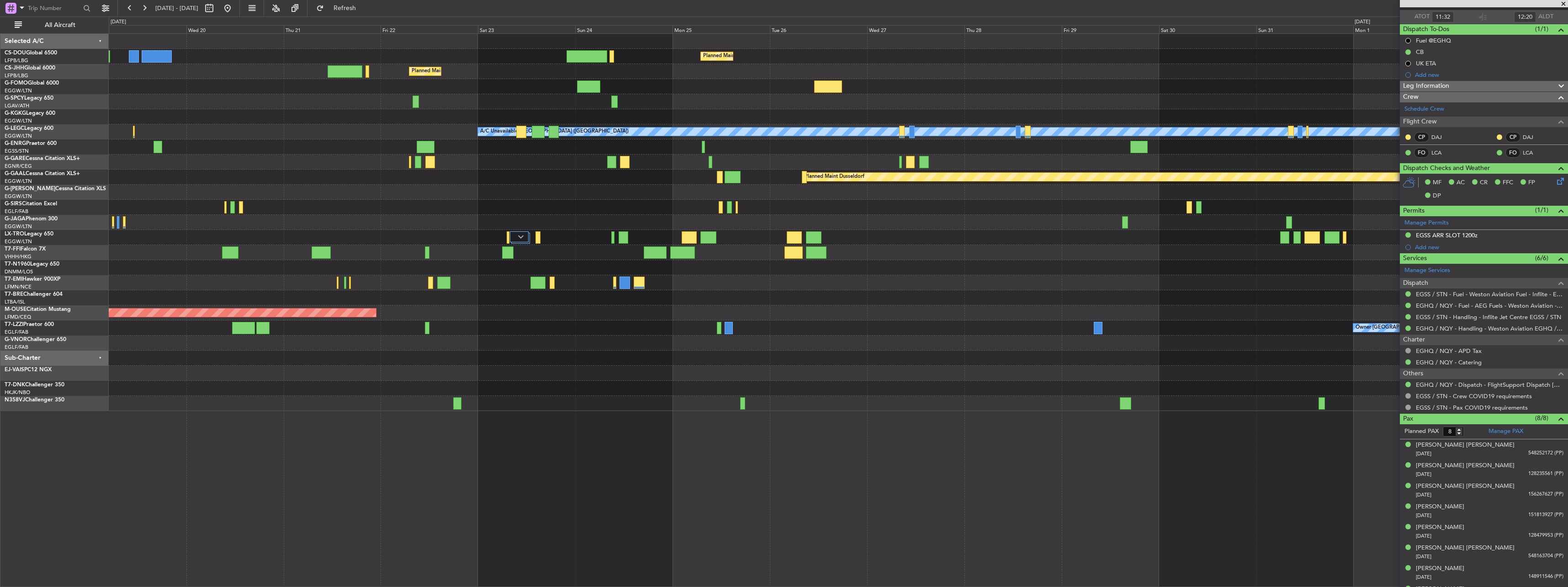
click at [818, 265] on div "Planned Maint [GEOGRAPHIC_DATA] ([GEOGRAPHIC_DATA])" at bounding box center [838, 267] width 1459 height 15
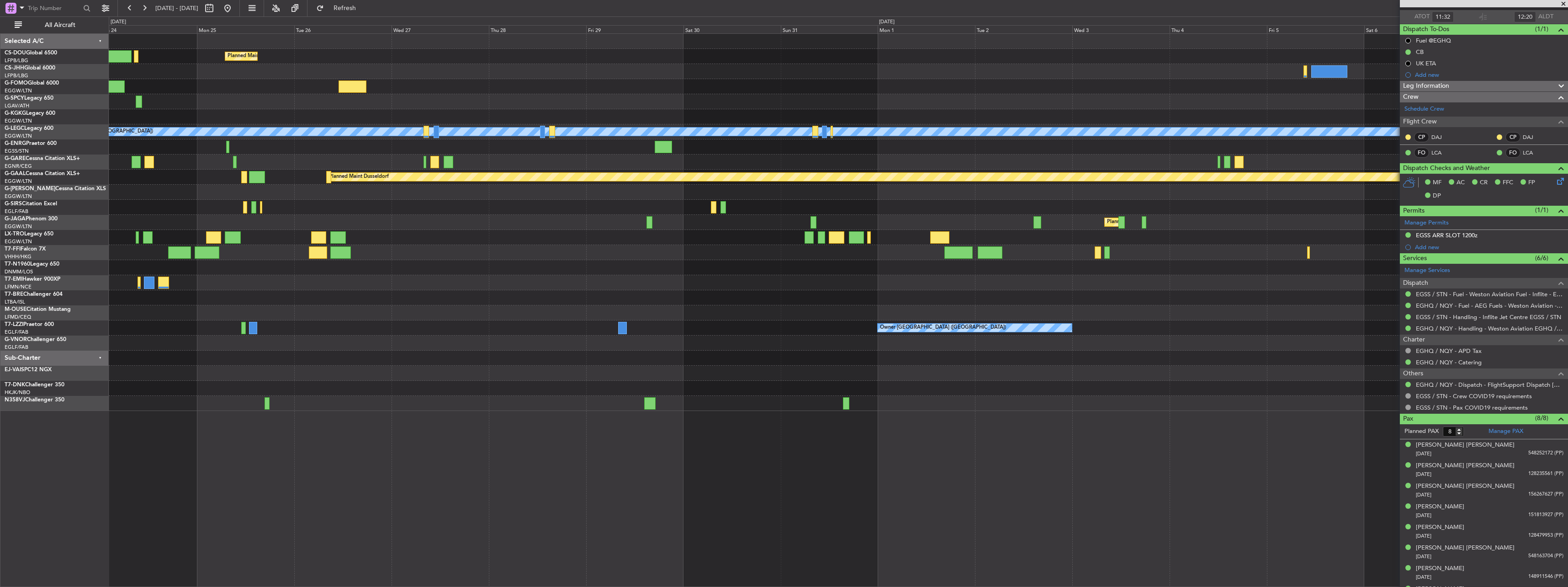
click at [752, 258] on div "Planned Maint [GEOGRAPHIC_DATA] ([GEOGRAPHIC_DATA]) Planned Maint [GEOGRAPHIC_D…" at bounding box center [838, 222] width 1459 height 377
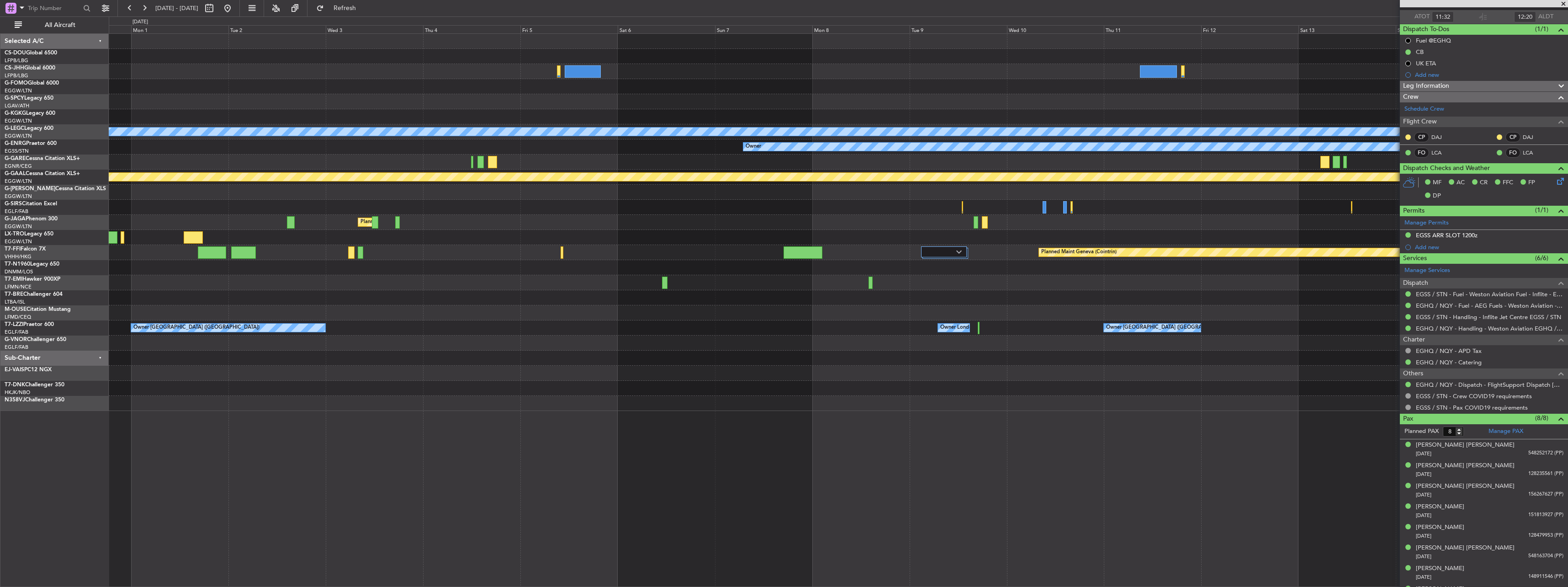
click at [504, 286] on div "A/C Unavailable [GEOGRAPHIC_DATA] ([GEOGRAPHIC_DATA]) Owner Planned [GEOGRAPHIC…" at bounding box center [838, 222] width 1459 height 377
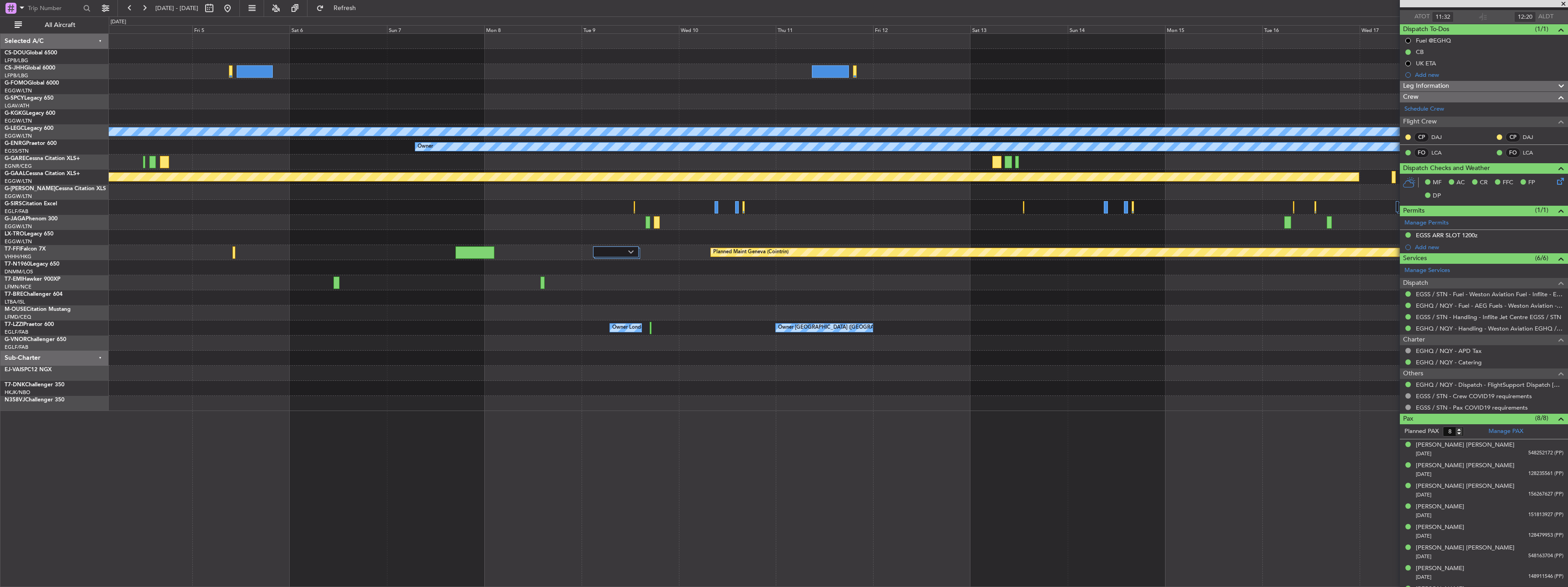
click at [478, 301] on div "A/C Unavailable [GEOGRAPHIC_DATA] ([GEOGRAPHIC_DATA]) Owner Planned [GEOGRAPHIC…" at bounding box center [838, 222] width 1459 height 377
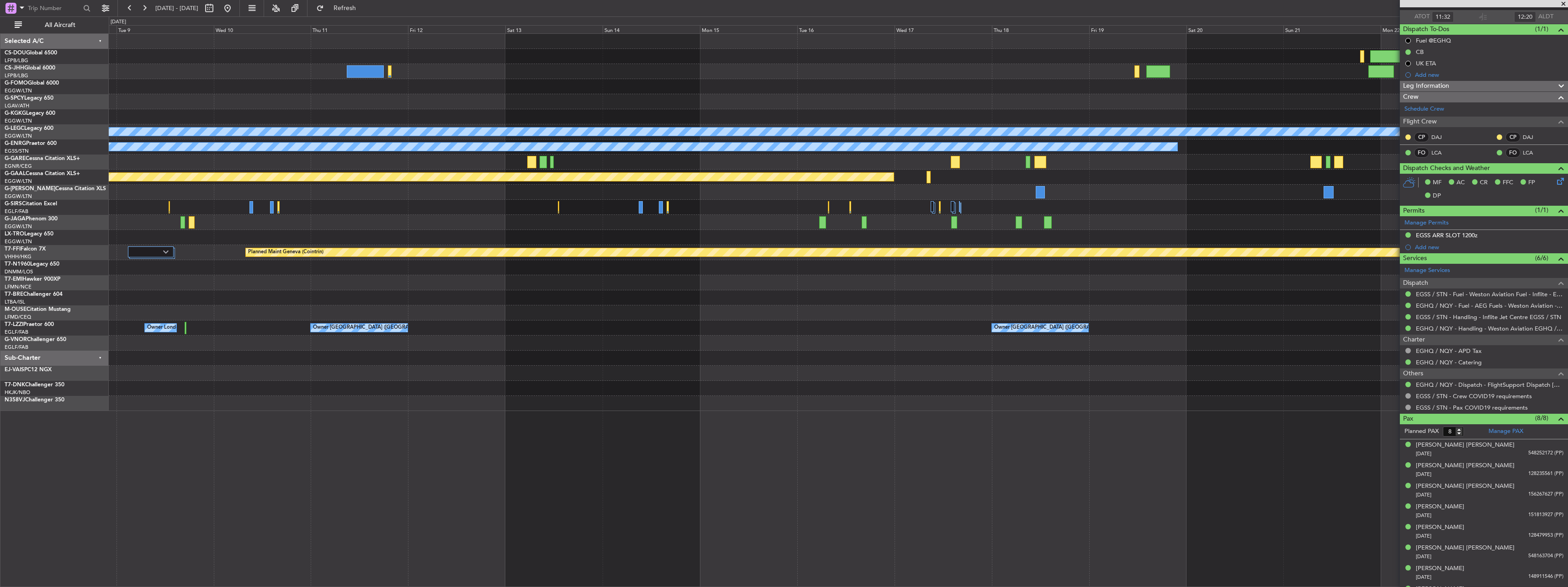
click at [483, 299] on div "A/C Unavailable [GEOGRAPHIC_DATA] ([GEOGRAPHIC_DATA]) Owner Planned [GEOGRAPHIC…" at bounding box center [838, 222] width 1459 height 377
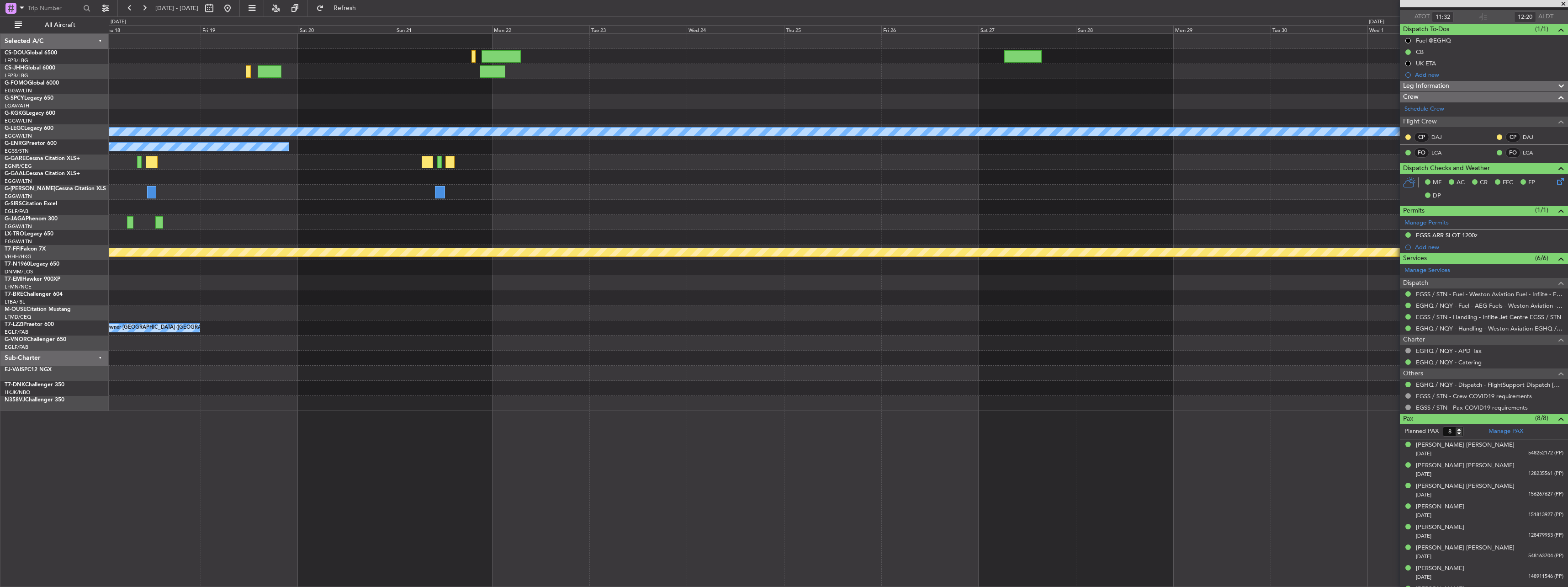
click at [486, 312] on div "A/C Unavailable [GEOGRAPHIC_DATA] ([GEOGRAPHIC_DATA]) Owner Planned [GEOGRAPHIC…" at bounding box center [838, 222] width 1459 height 377
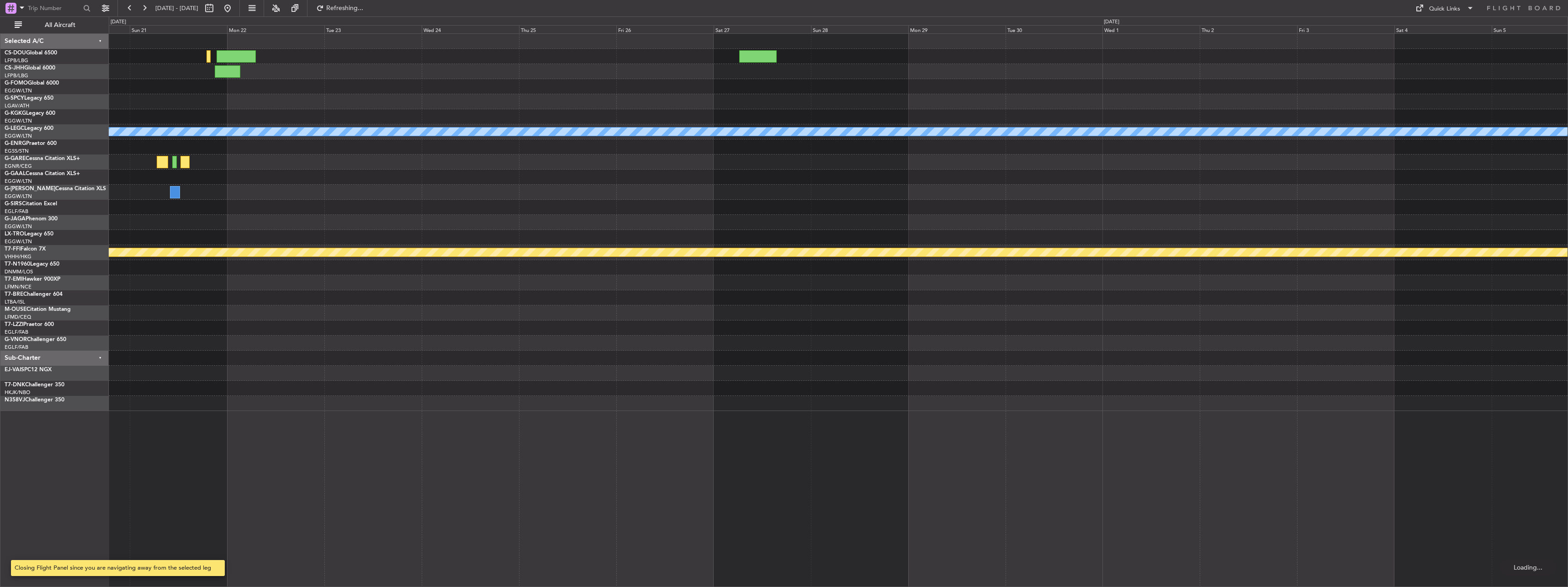
scroll to position [0, 0]
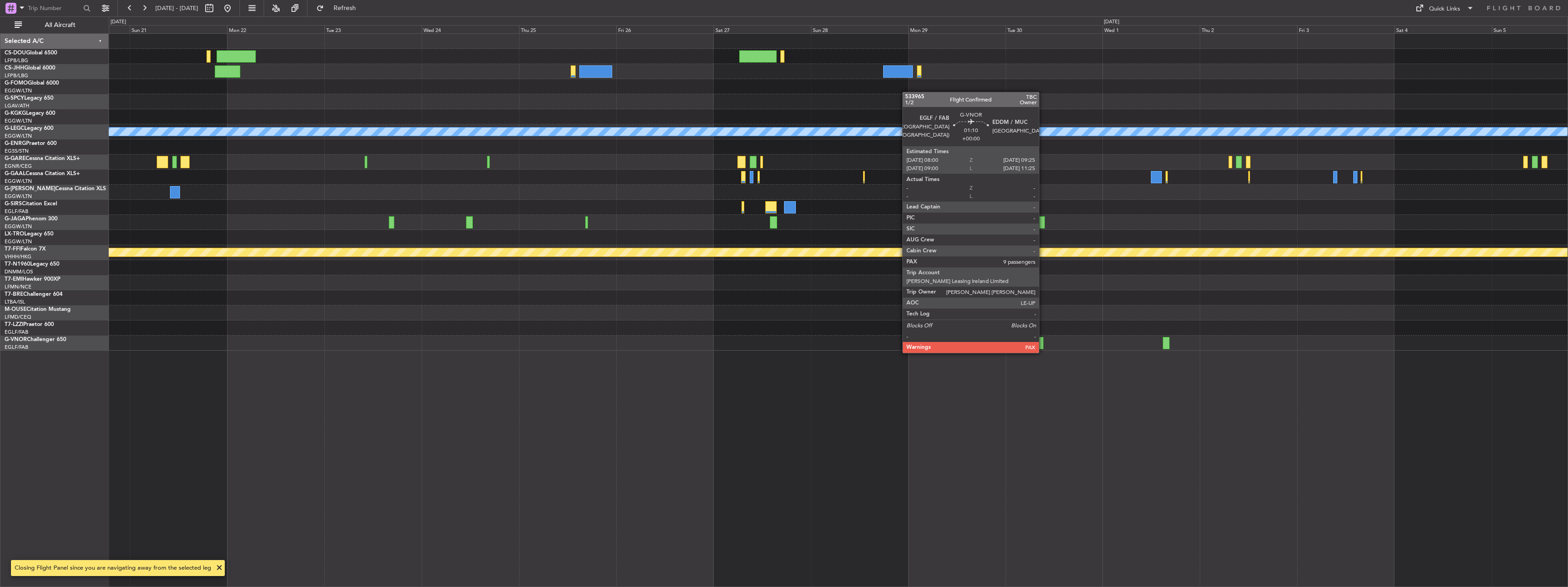
click at [1043, 343] on div at bounding box center [1040, 343] width 6 height 12
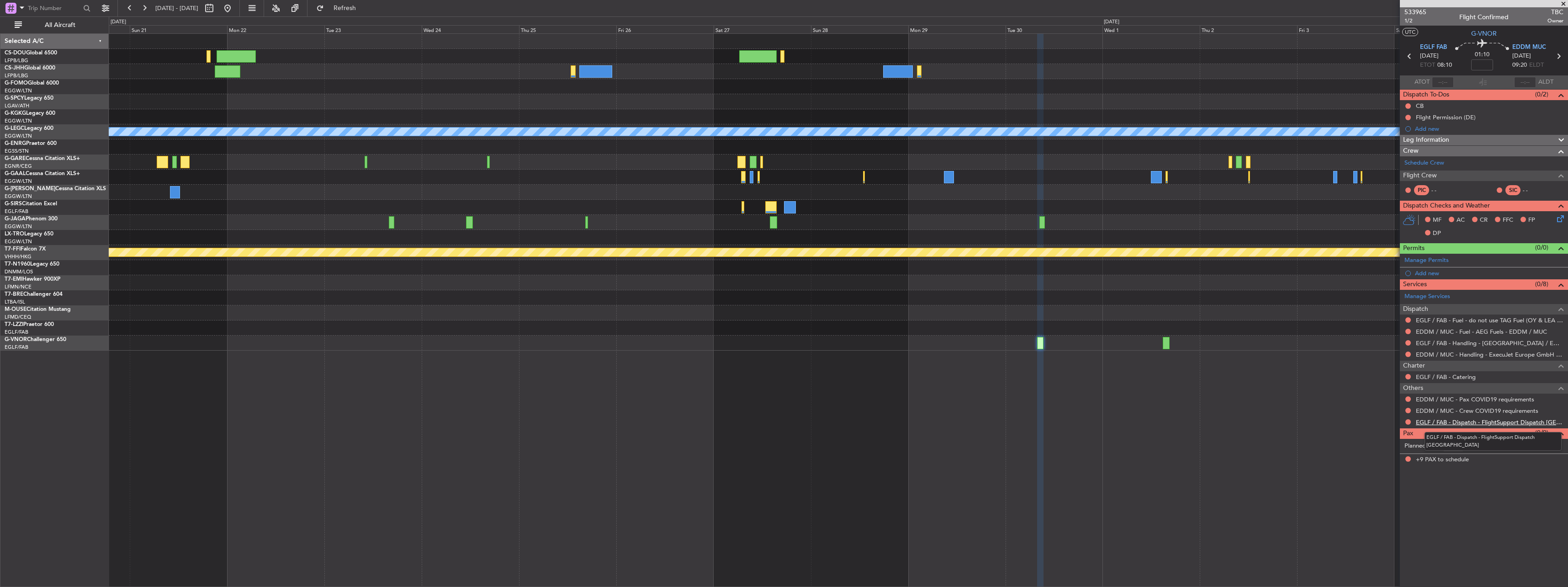
click at [1438, 424] on link "EGLF / FAB - Dispatch - FlightSupport Dispatch [GEOGRAPHIC_DATA]" at bounding box center [1489, 422] width 147 height 8
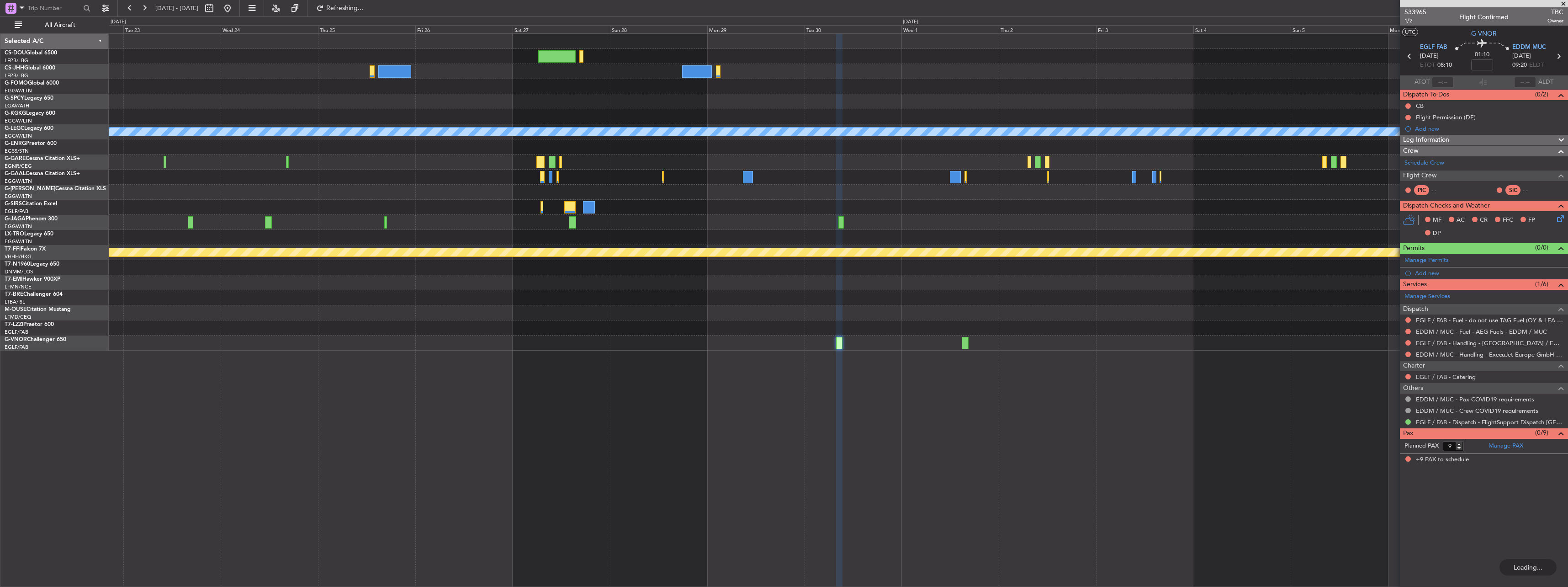
click at [654, 162] on div "A/C Unavailable [GEOGRAPHIC_DATA] ([GEOGRAPHIC_DATA]) Owner Planned Maint Genev…" at bounding box center [838, 192] width 1459 height 317
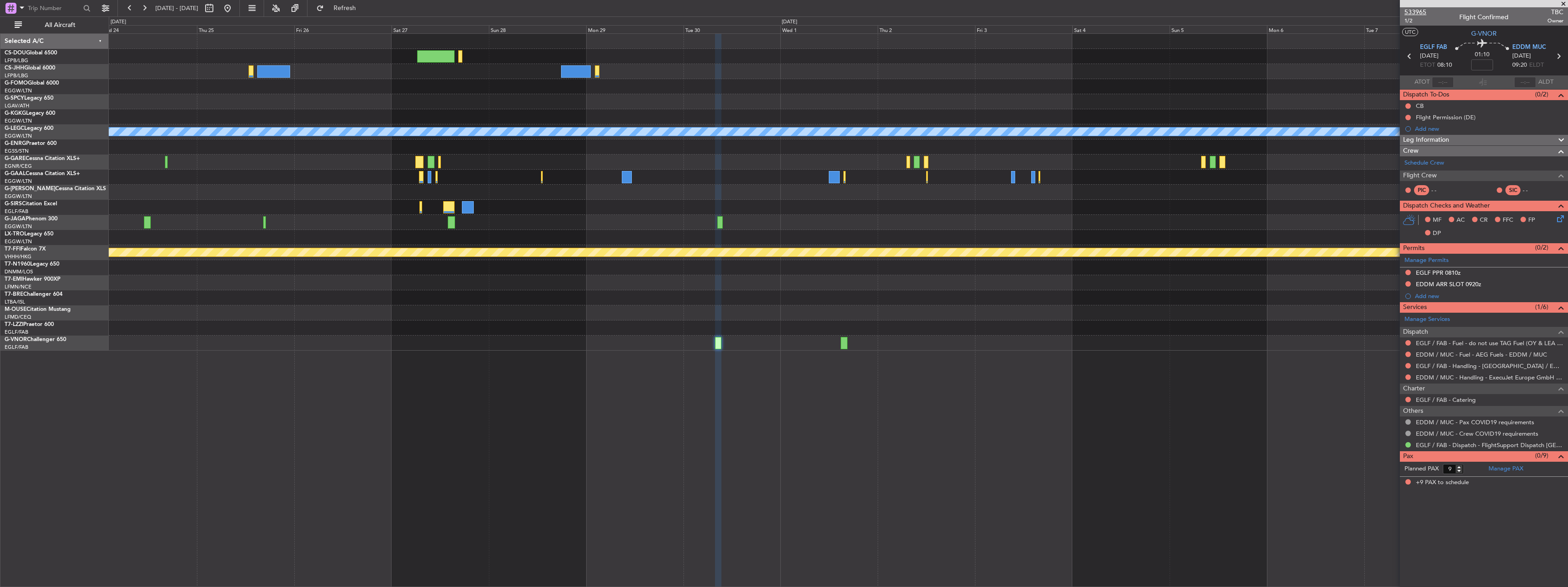
click at [1421, 16] on span "533965" at bounding box center [1415, 12] width 22 height 10
click at [54, 338] on link "G-VNOR Challenger 650" at bounding box center [35, 339] width 61 height 5
